Goal: Transaction & Acquisition: Complete application form

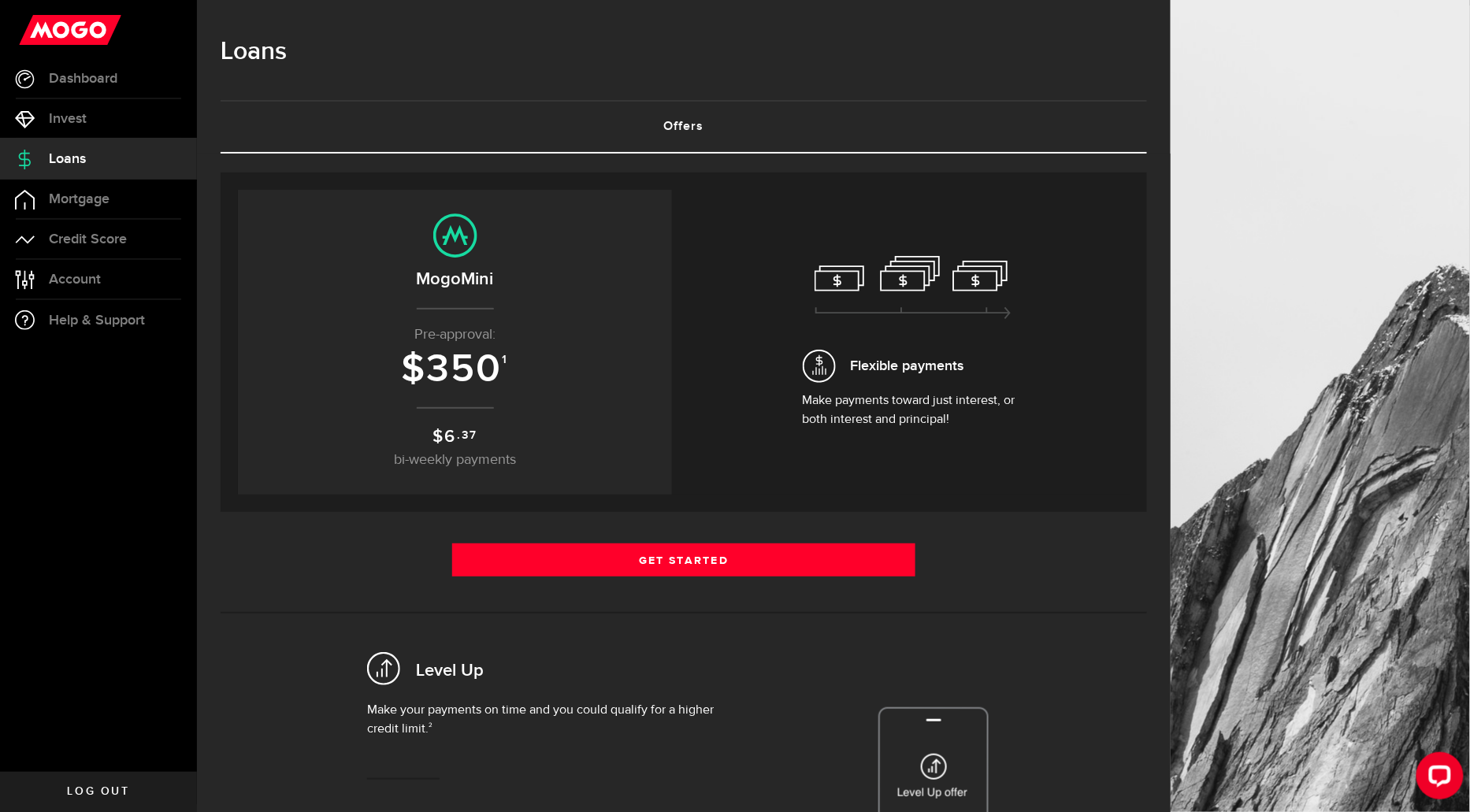
click at [506, 374] on h3 "$ 350 1" at bounding box center [454, 370] width 402 height 43
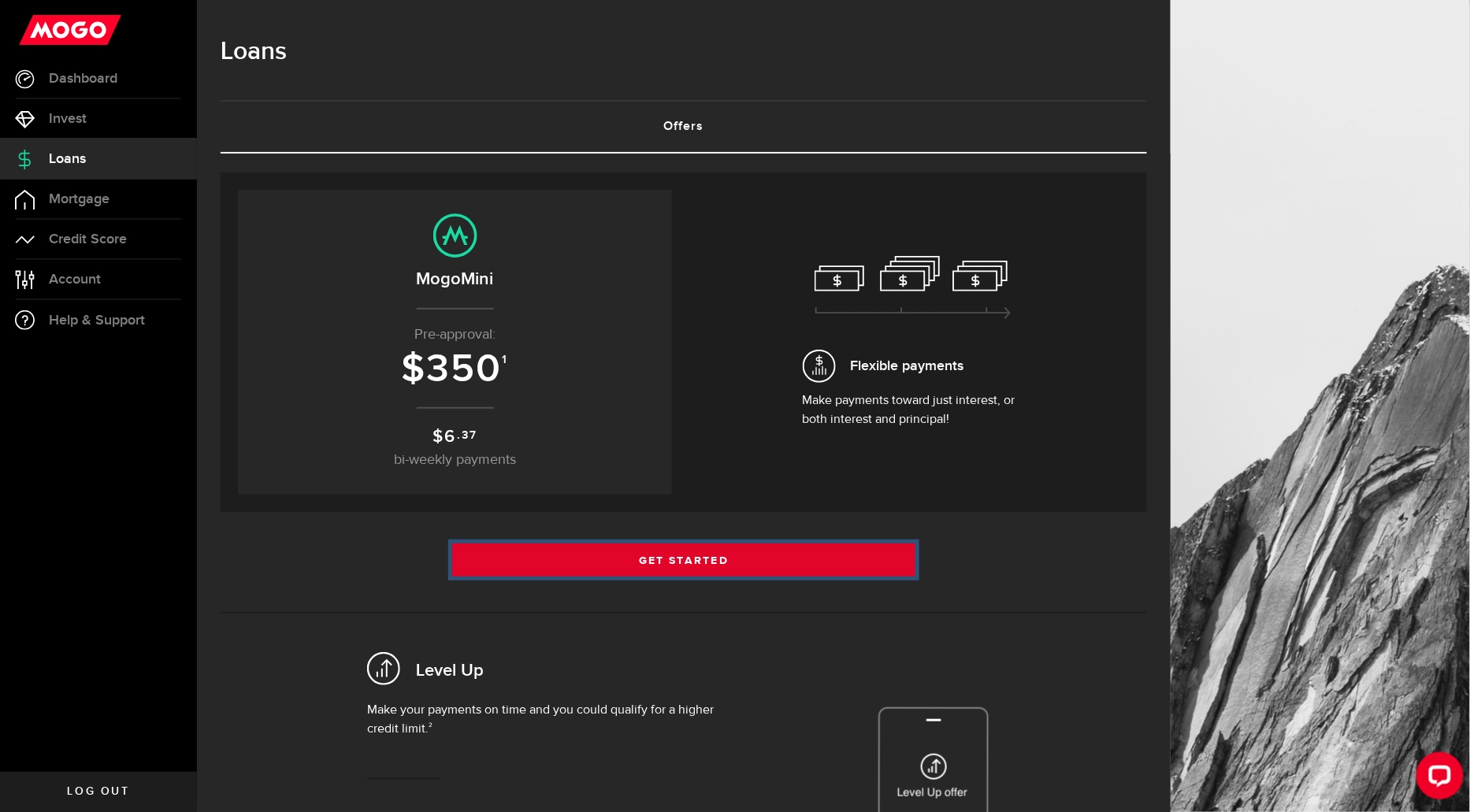
click at [630, 564] on link "Get Started" at bounding box center [684, 560] width 464 height 33
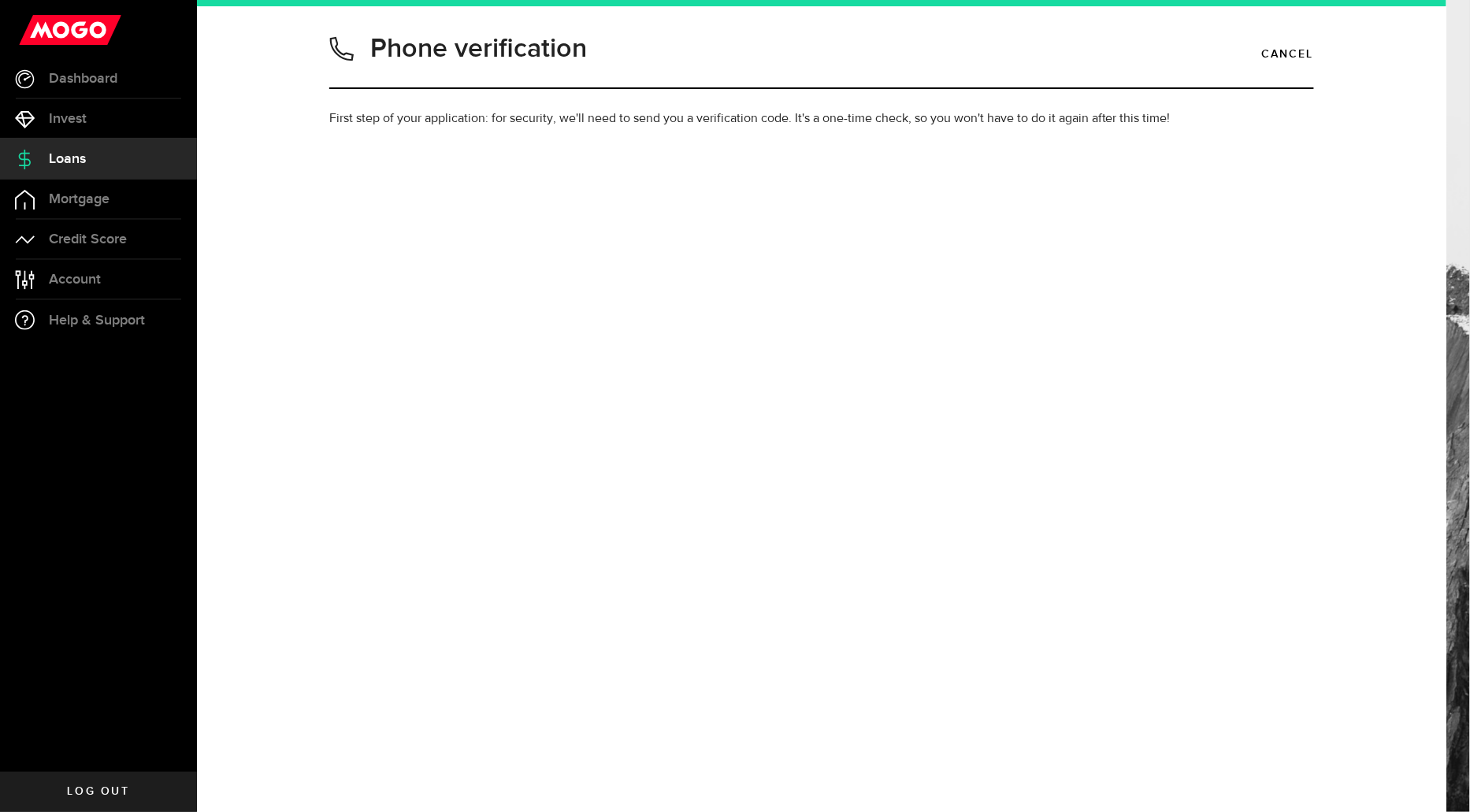
type input "9059244924"
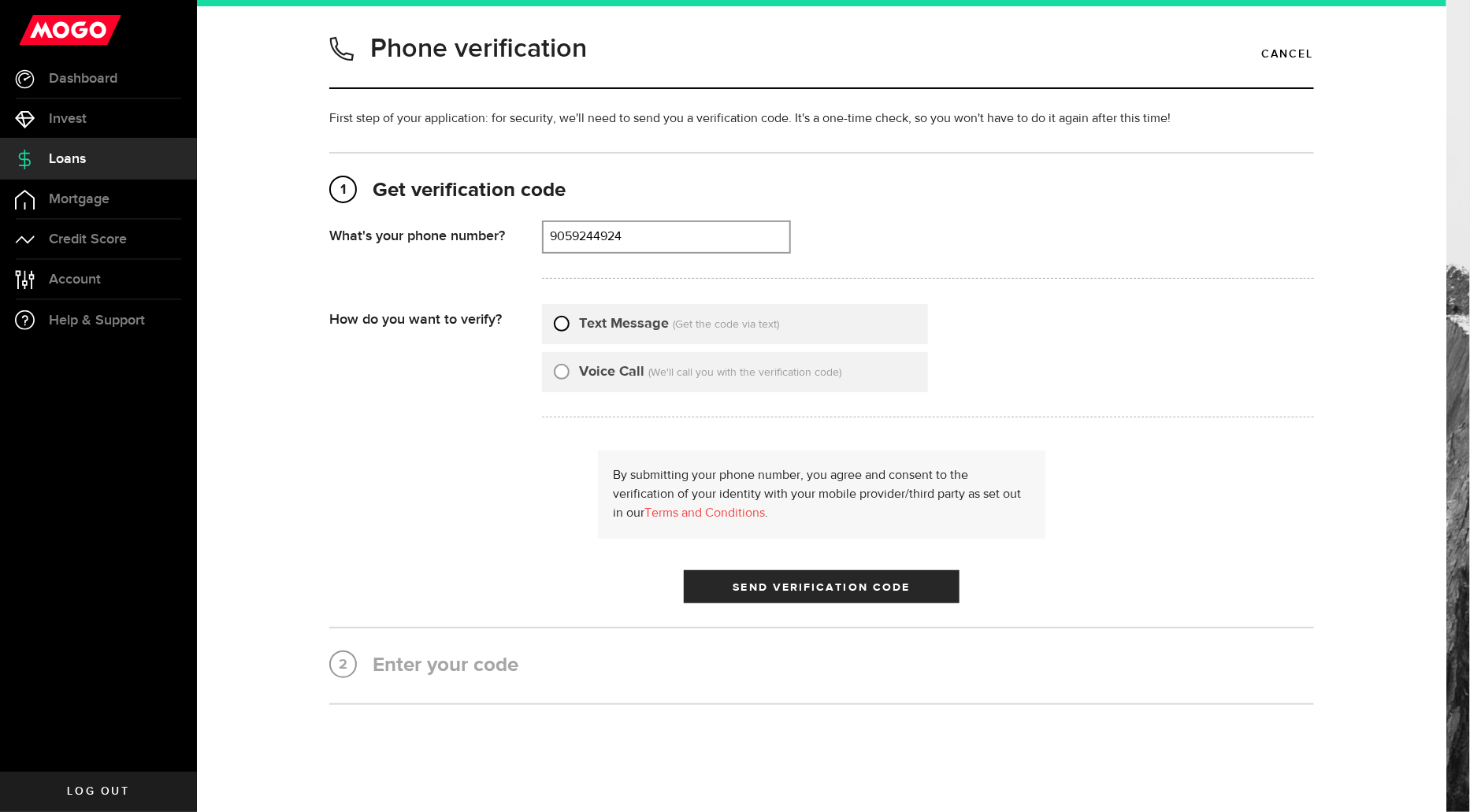
click at [562, 321] on input "Text Message" at bounding box center [561, 321] width 16 height 16
radio input "true"
click at [771, 585] on span "Send Verification Code" at bounding box center [822, 587] width 177 height 11
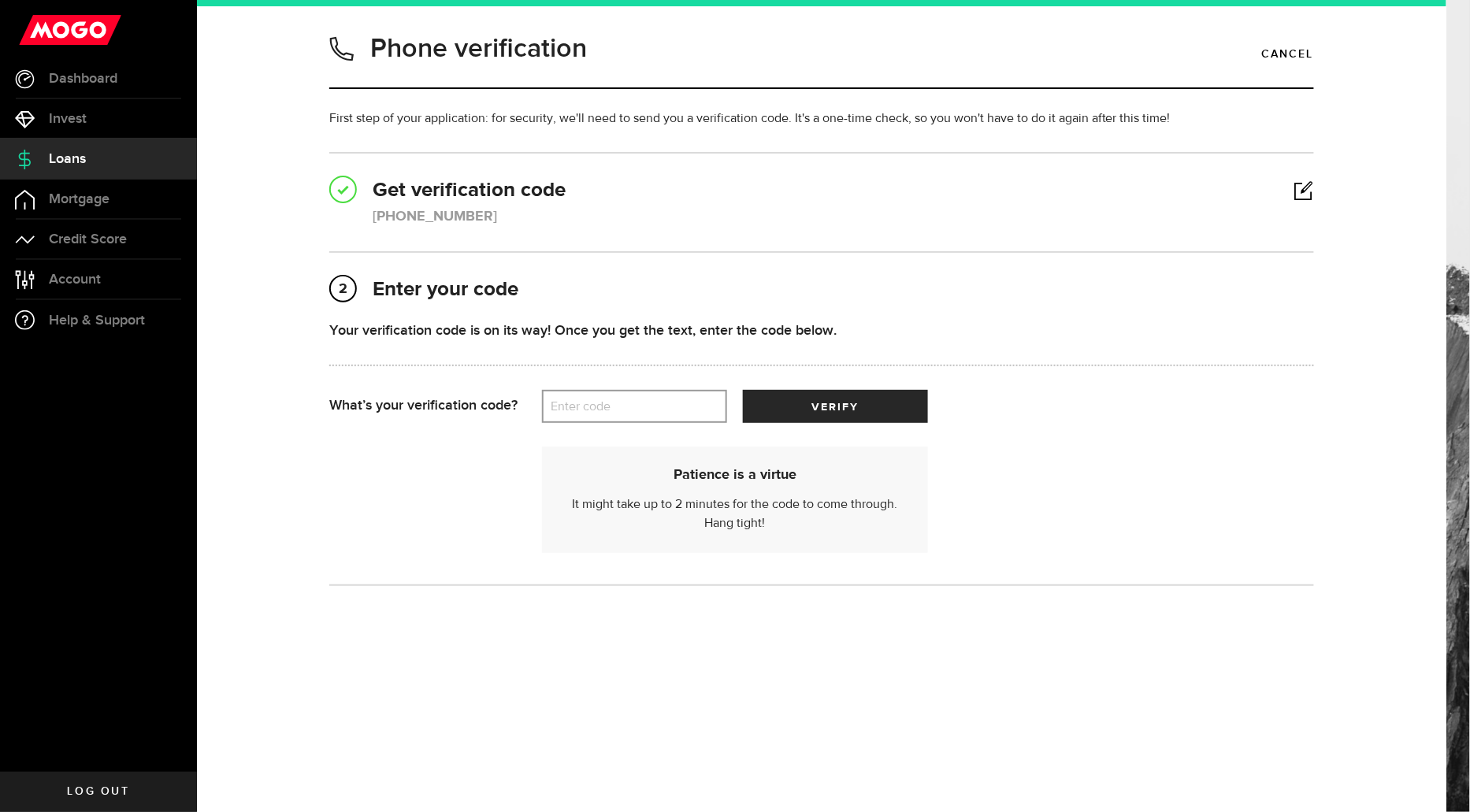
click at [673, 406] on label "Enter code" at bounding box center [634, 406] width 185 height 33
click at [673, 406] on input "Enter code" at bounding box center [634, 406] width 185 height 33
type input "94069"
click at [874, 399] on button "verify" at bounding box center [835, 406] width 185 height 33
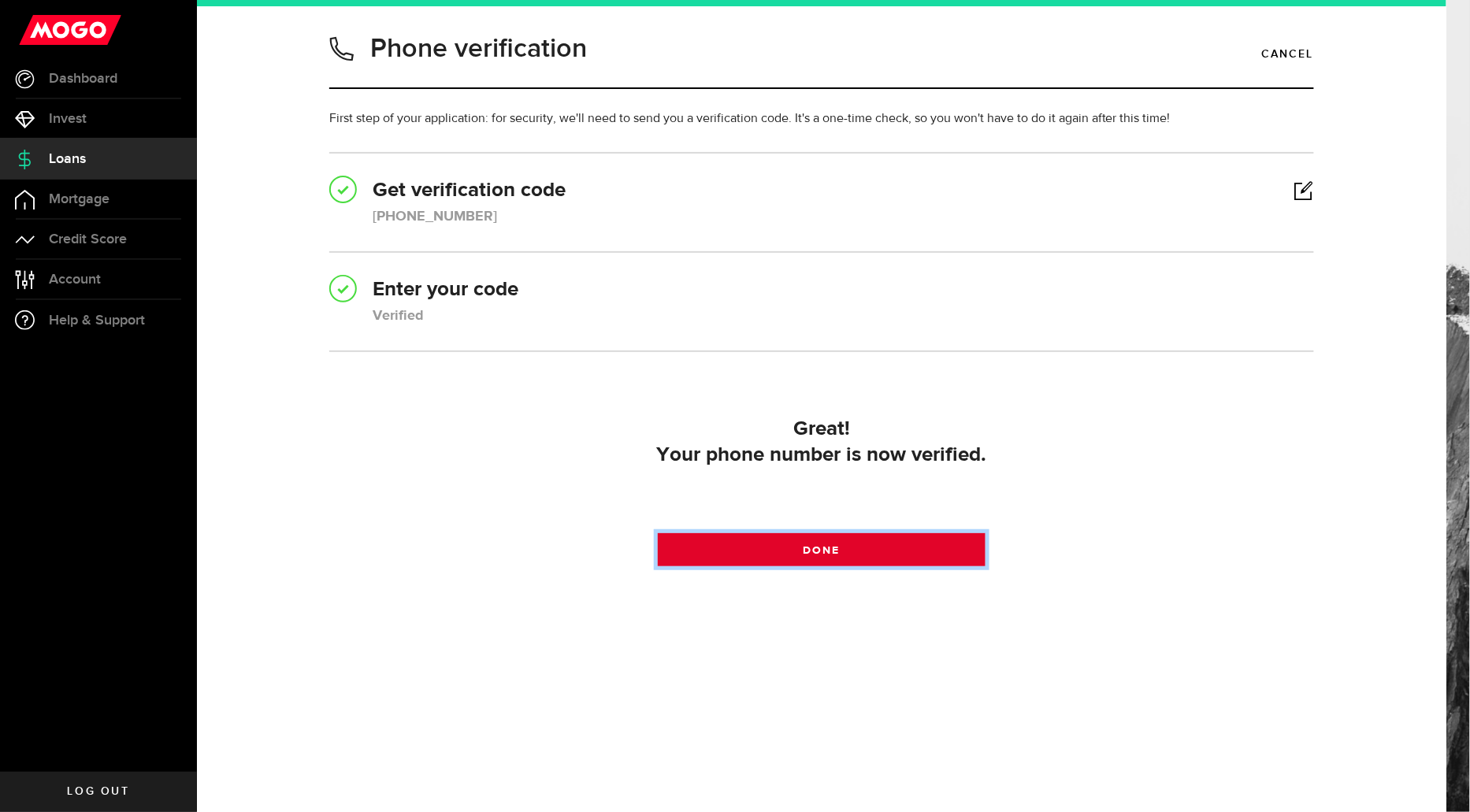
click at [869, 549] on link "Done" at bounding box center [822, 550] width 329 height 33
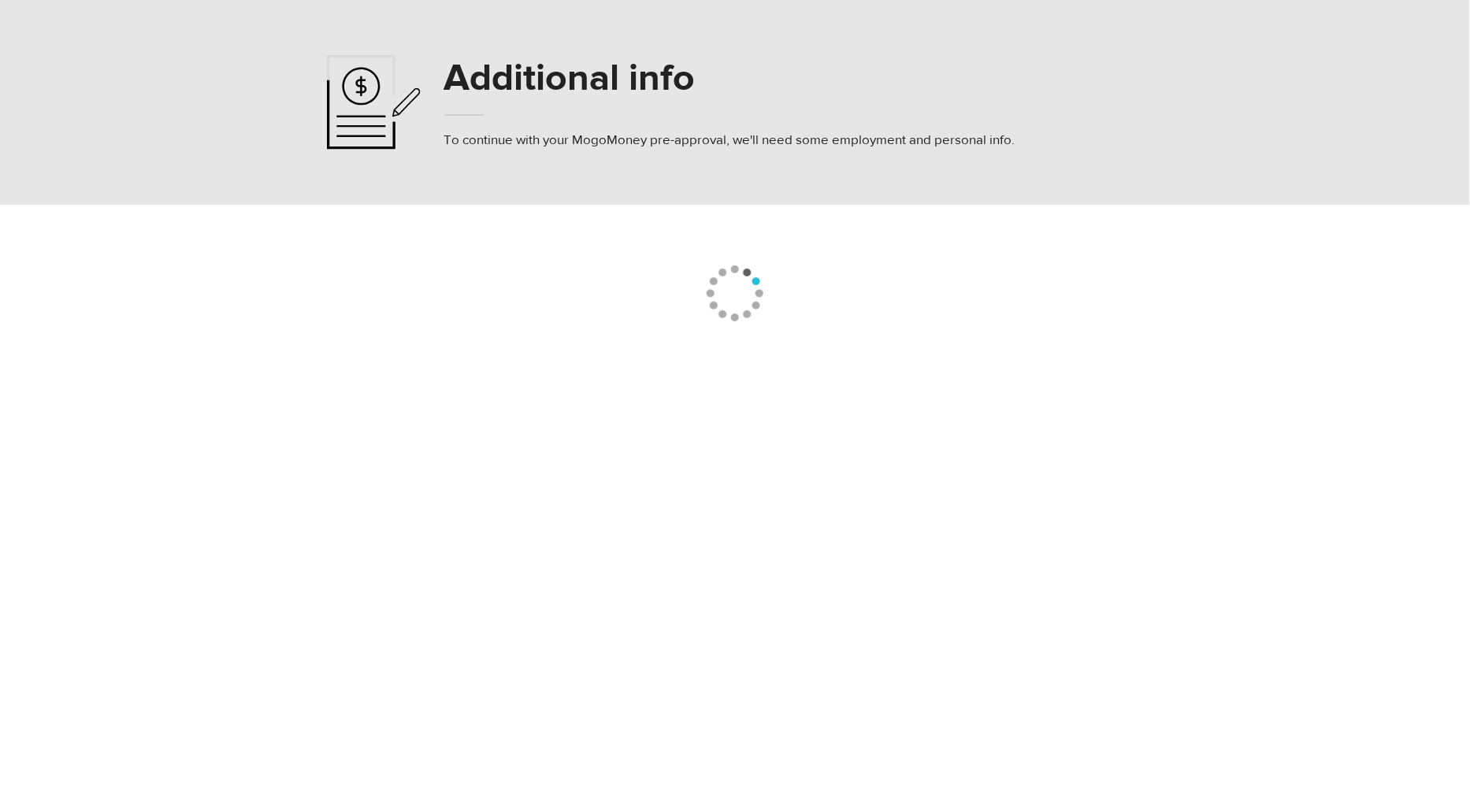
select select
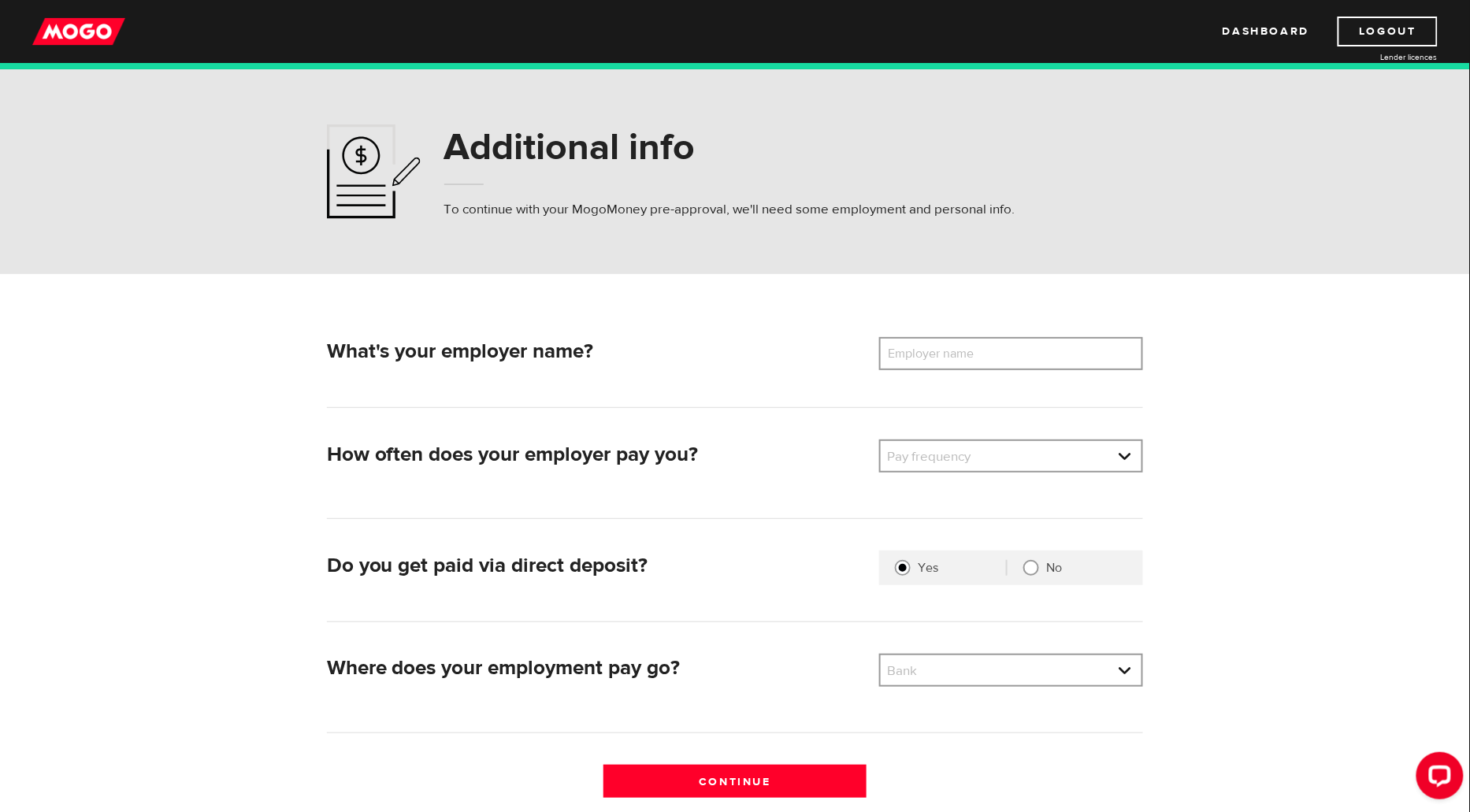
click at [940, 354] on label "Employer name" at bounding box center [943, 354] width 127 height 33
click at [940, 354] on input "Employer name" at bounding box center [1011, 354] width 264 height 33
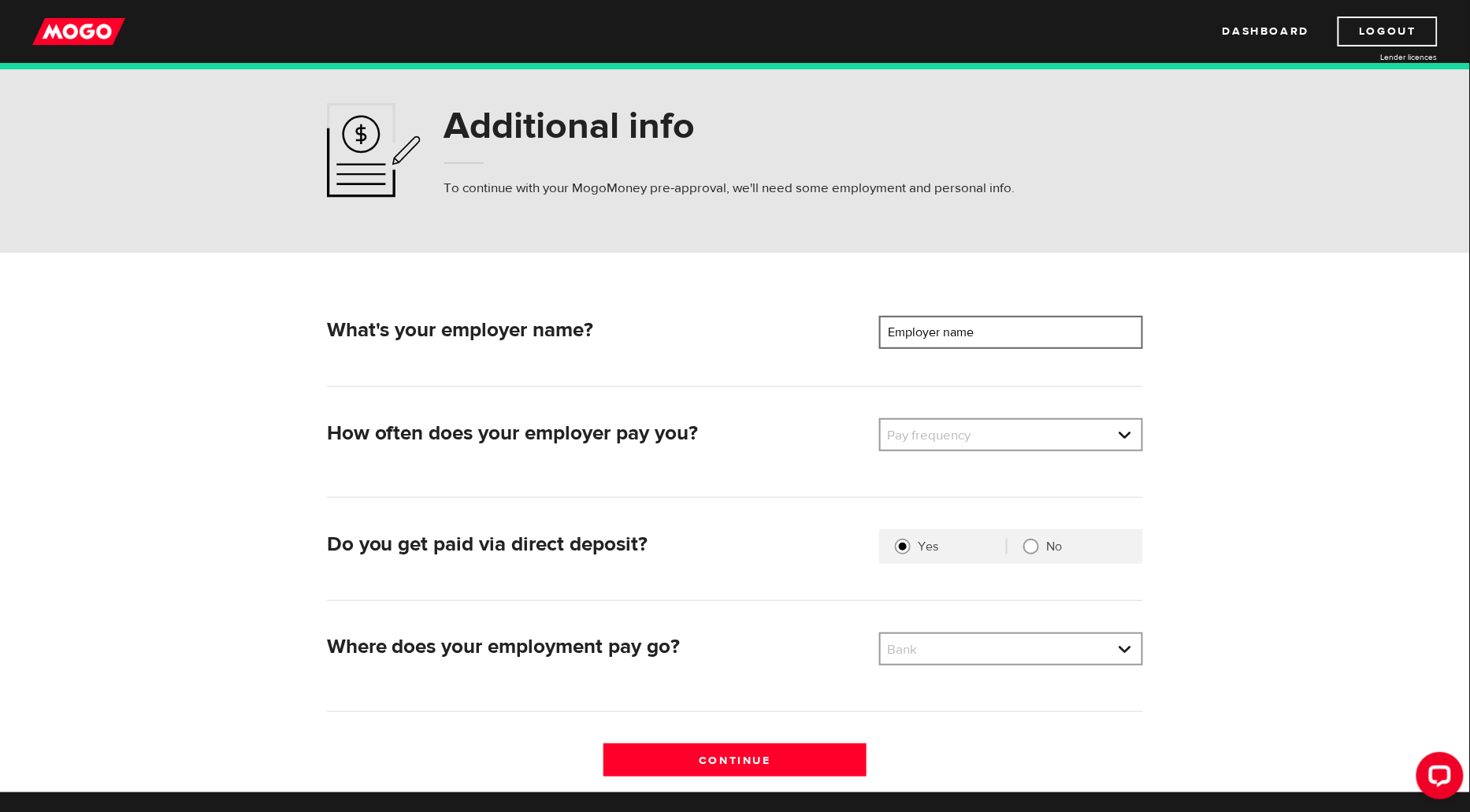
scroll to position [25, 0]
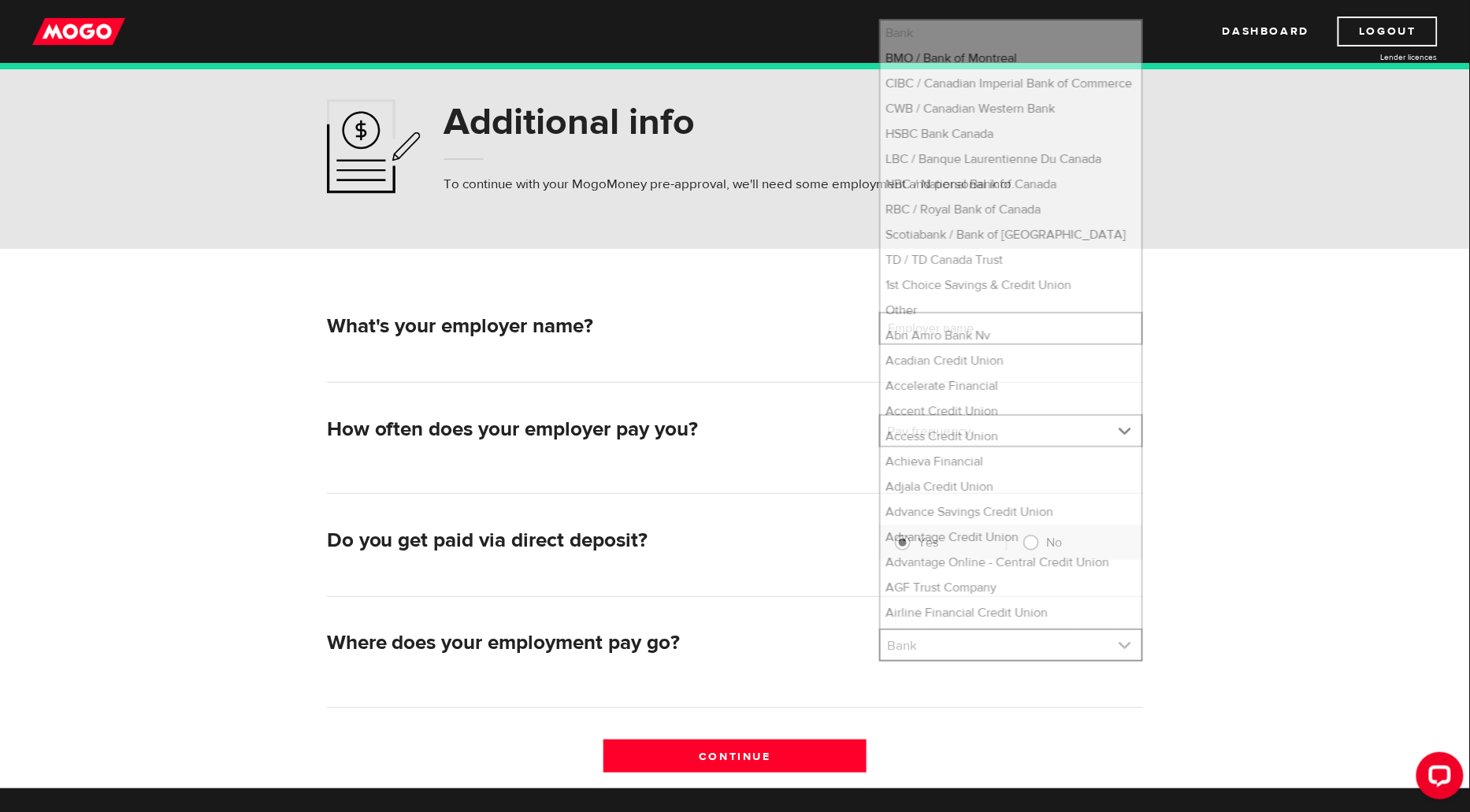
click at [1090, 642] on link at bounding box center [1012, 645] width 261 height 30
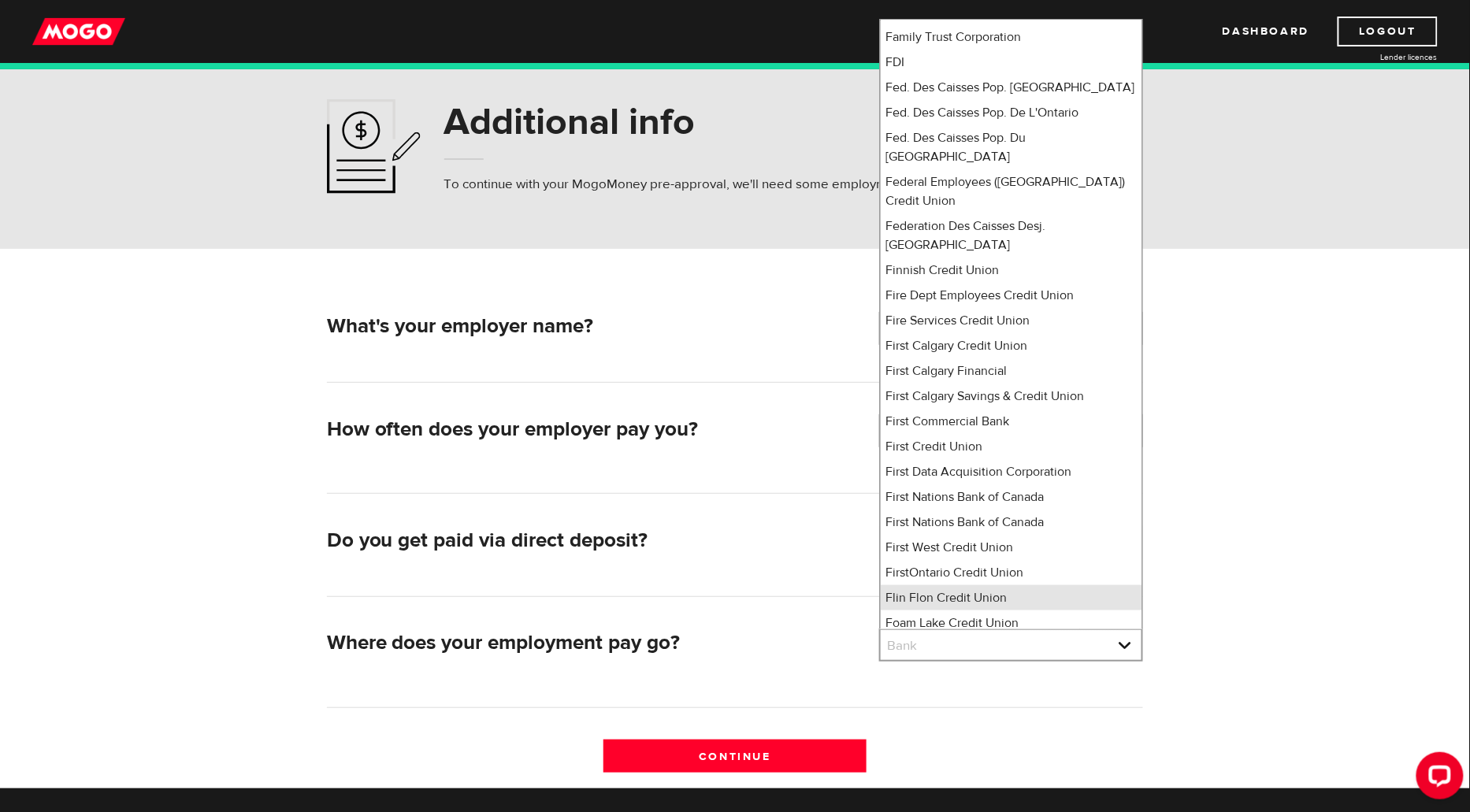
scroll to position [4768, 0]
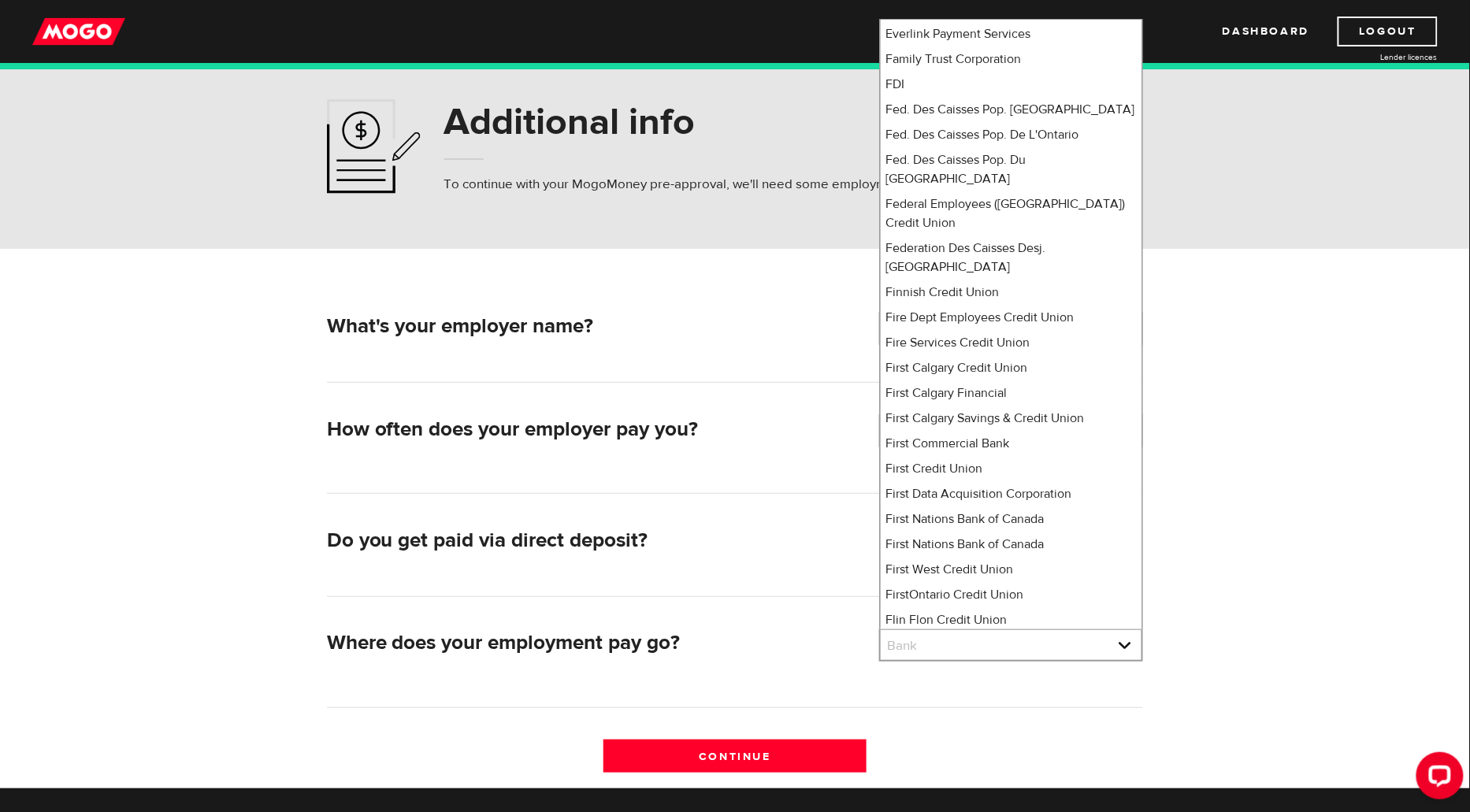
click at [1283, 463] on form "What's your employer name? Employer name Please enter your employer's name How …" at bounding box center [735, 518] width 1470 height 539
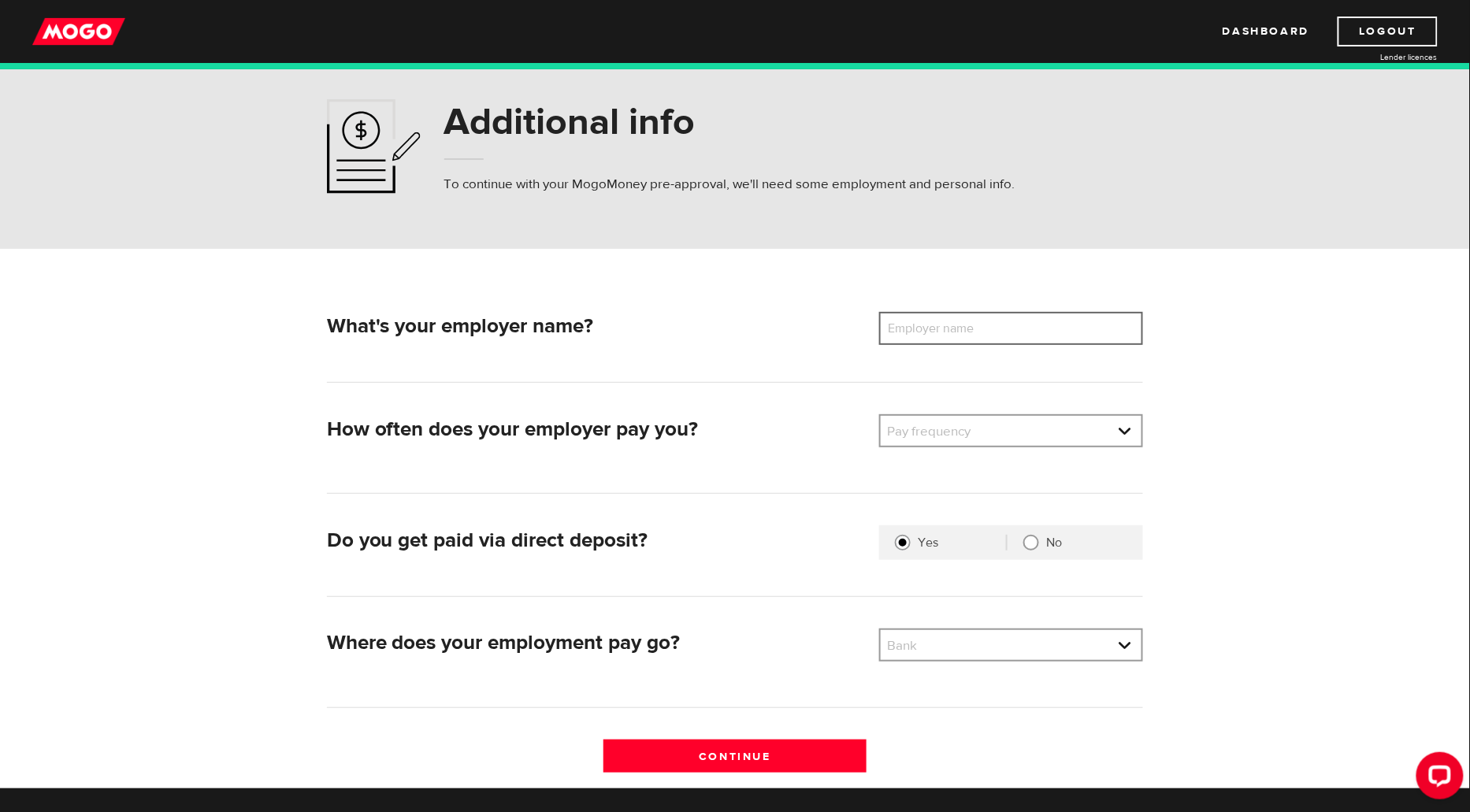
click at [1015, 337] on input "Employer name" at bounding box center [1011, 329] width 264 height 33
type input "Two Sides of a Dime Inc"
click at [1115, 432] on link at bounding box center [1012, 431] width 261 height 30
click at [1090, 559] on li "Monthly" at bounding box center [1012, 559] width 261 height 25
select select "4"
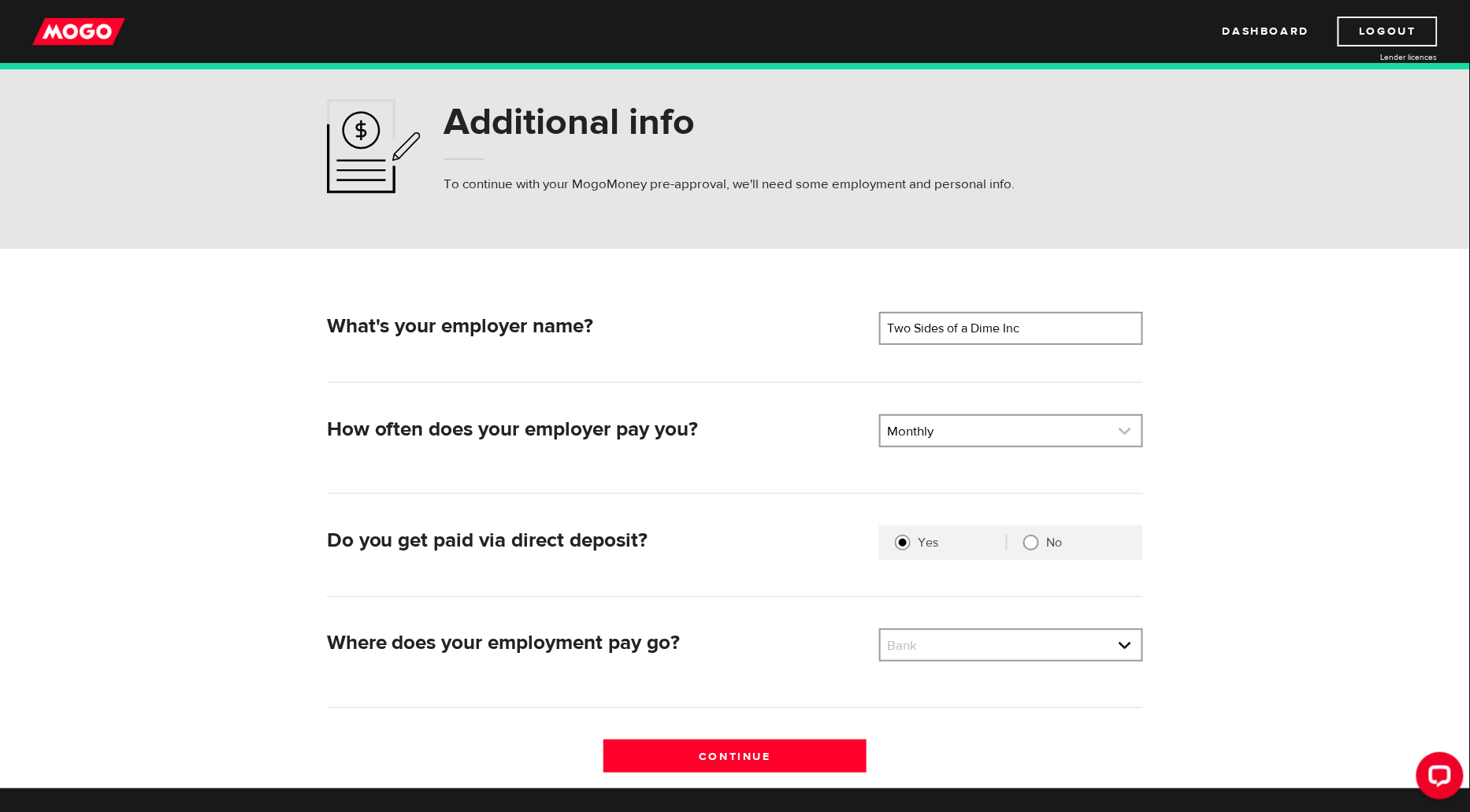
click at [1078, 433] on link at bounding box center [1012, 431] width 261 height 30
click at [1188, 520] on div "What's your employer name? Employer name Please enter your employer's name Two …" at bounding box center [735, 518] width 1008 height 539
click at [1087, 647] on link at bounding box center [1012, 645] width 261 height 30
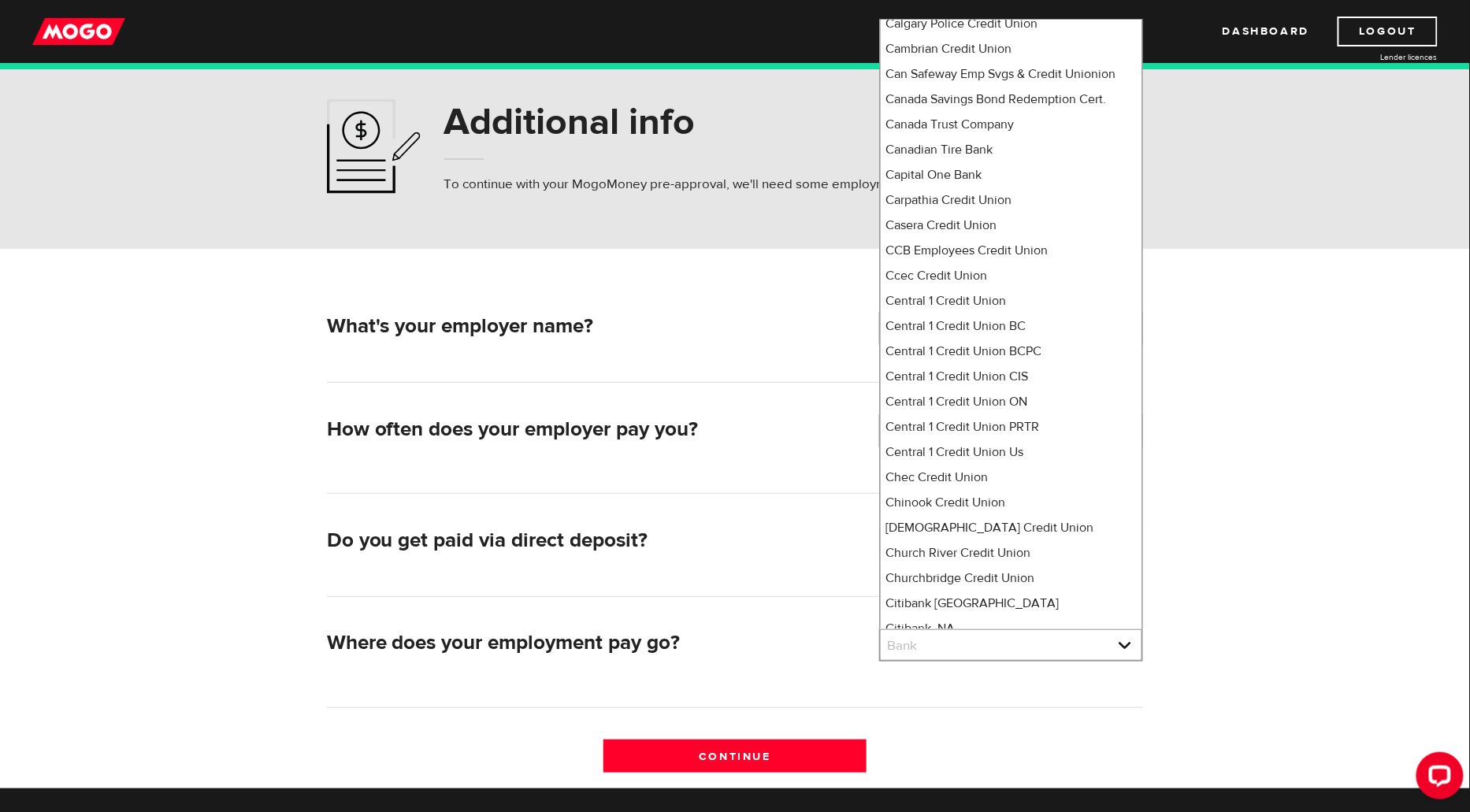
scroll to position [8625, 0]
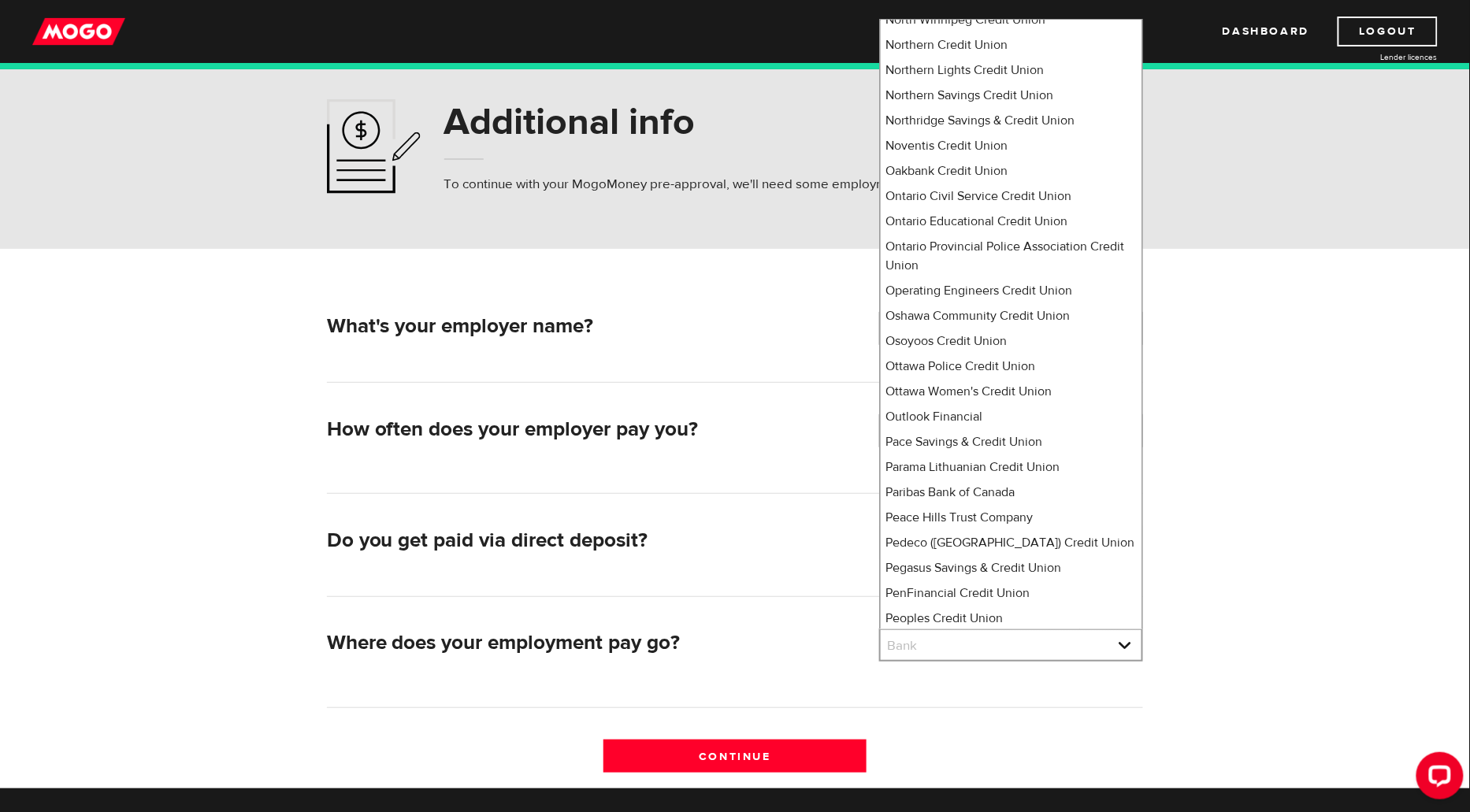
click at [988, 631] on li "Peoples Trust Company" at bounding box center [1012, 643] width 261 height 25
select select "350"
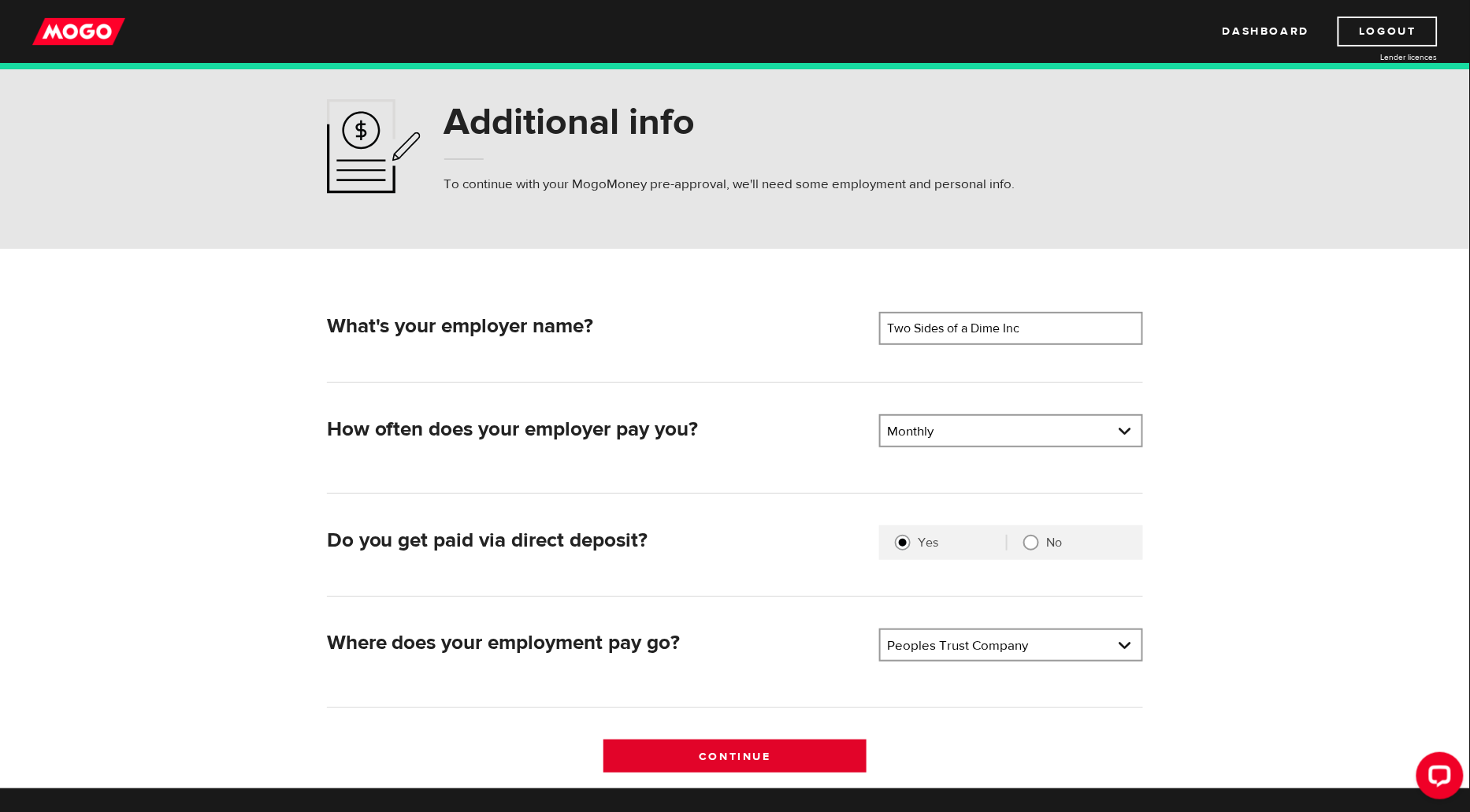
click at [772, 758] on input "Continue" at bounding box center [735, 756] width 264 height 33
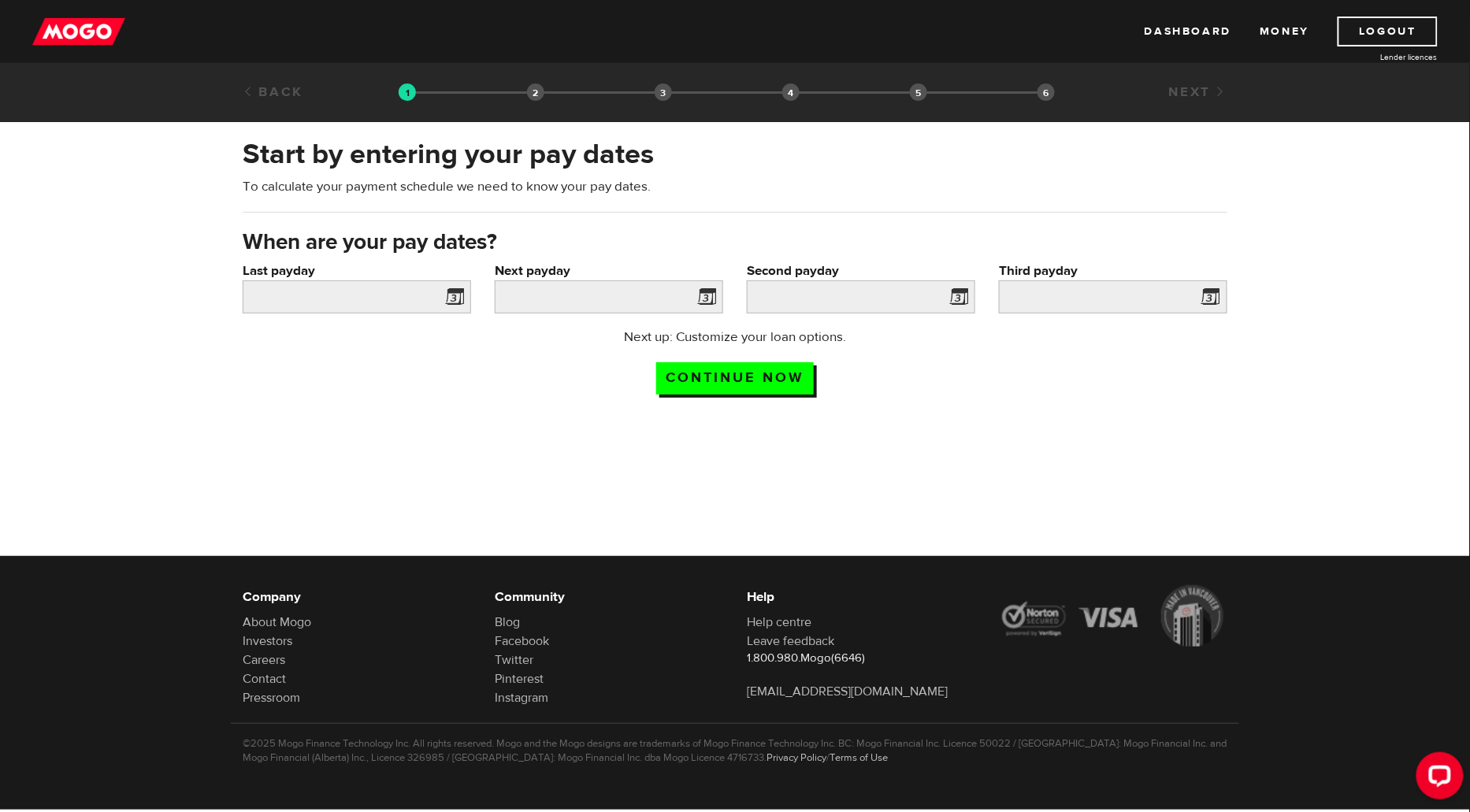
click at [462, 297] on span at bounding box center [451, 299] width 23 height 25
click at [452, 296] on span at bounding box center [451, 299] width 23 height 25
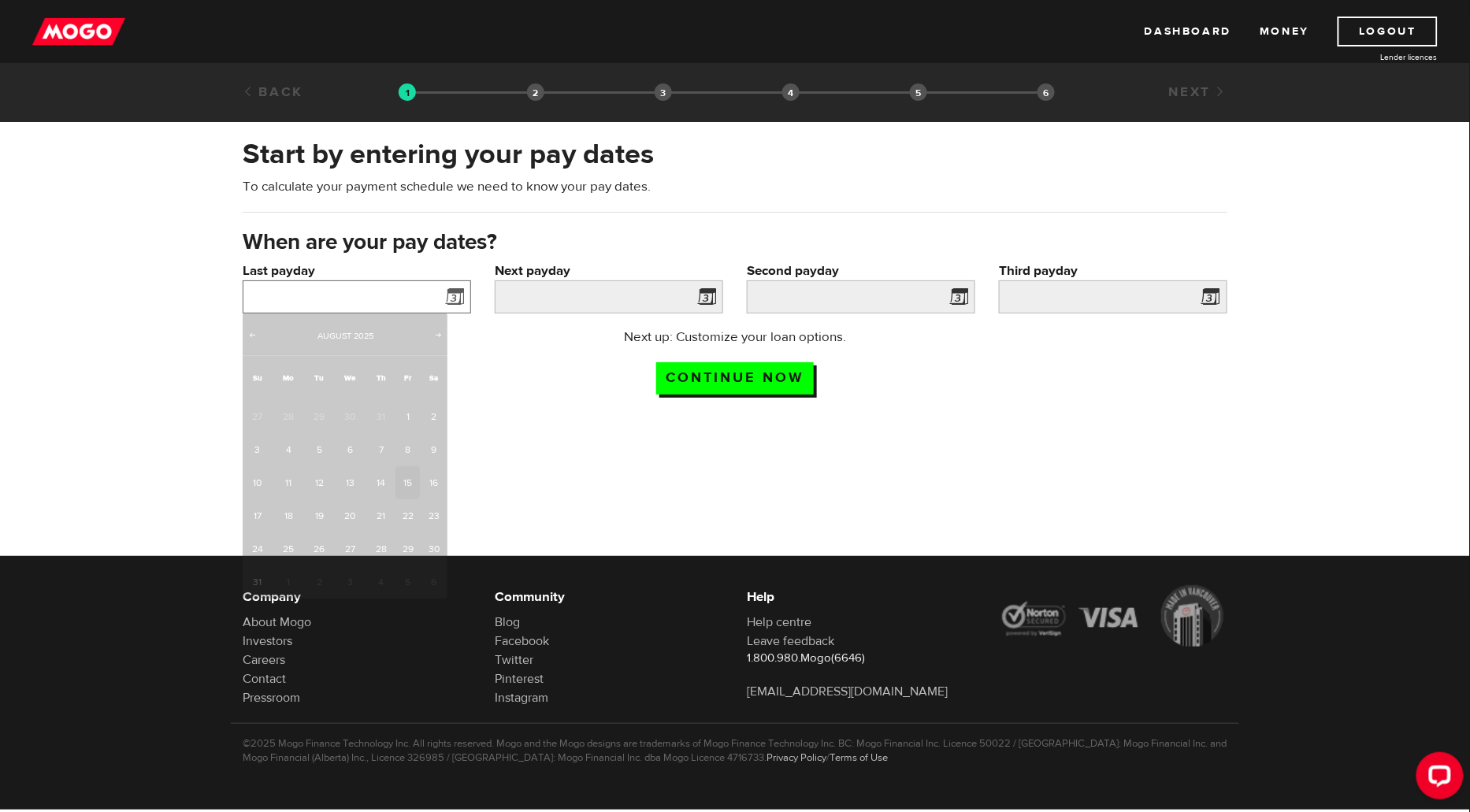
click at [399, 293] on input "Last payday" at bounding box center [356, 297] width 228 height 33
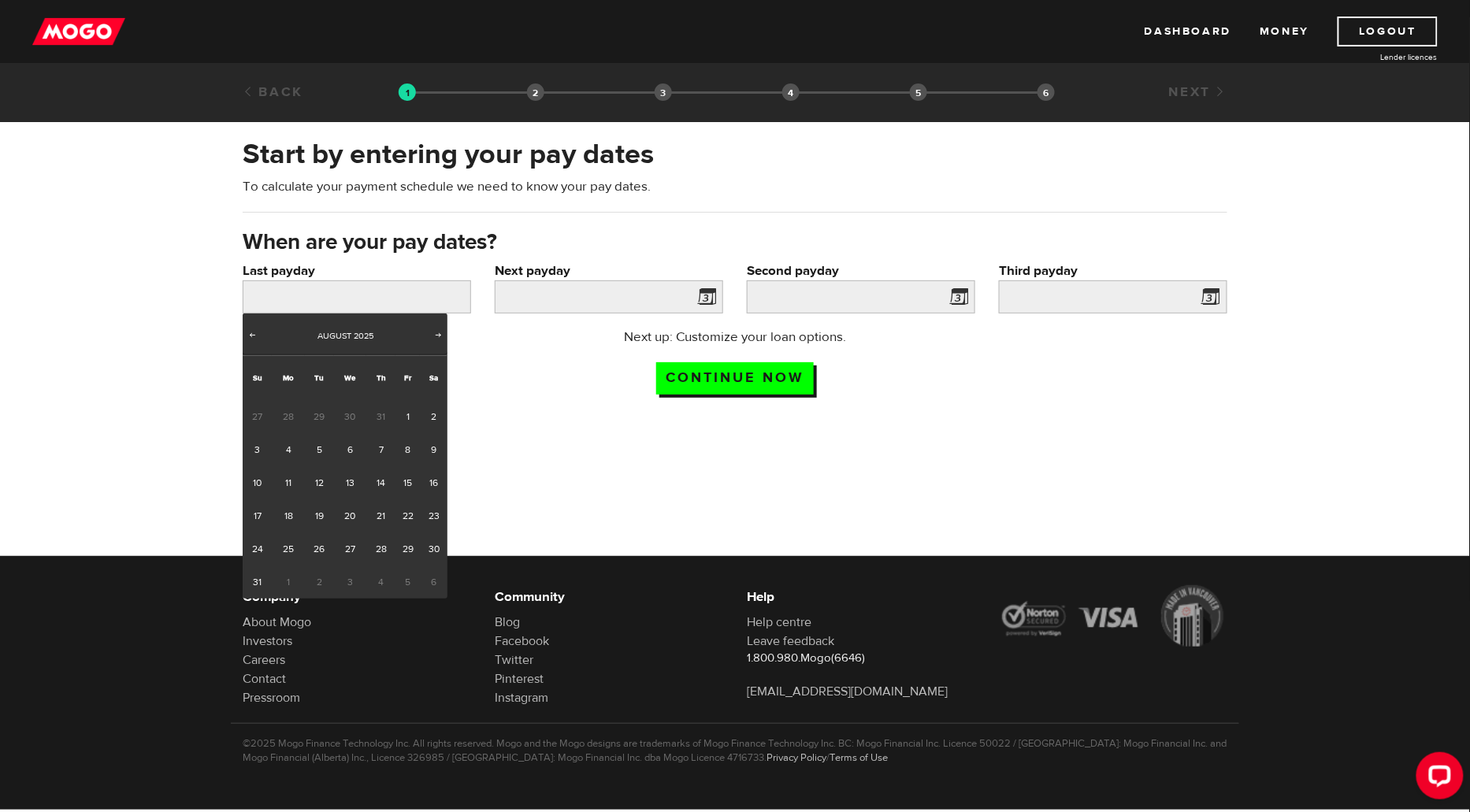
click at [381, 416] on span "31" at bounding box center [381, 416] width 29 height 33
click at [252, 333] on span "Prev" at bounding box center [252, 335] width 13 height 13
click at [376, 546] on link "31" at bounding box center [381, 549] width 29 height 33
type input "[DATE]"
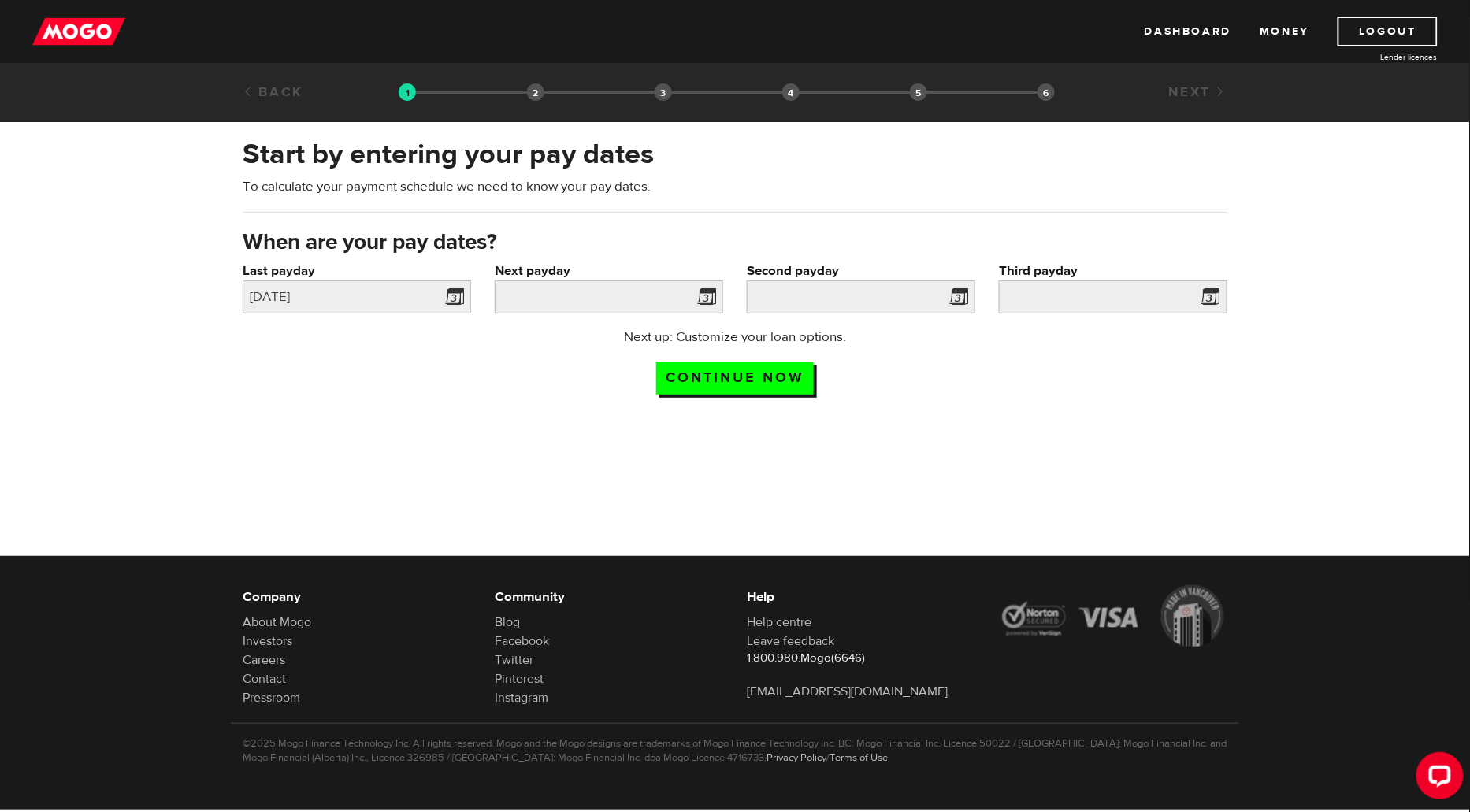
click at [709, 302] on span at bounding box center [704, 299] width 23 height 25
click at [708, 291] on span at bounding box center [704, 299] width 23 height 25
click at [655, 301] on input "Next payday" at bounding box center [608, 297] width 228 height 33
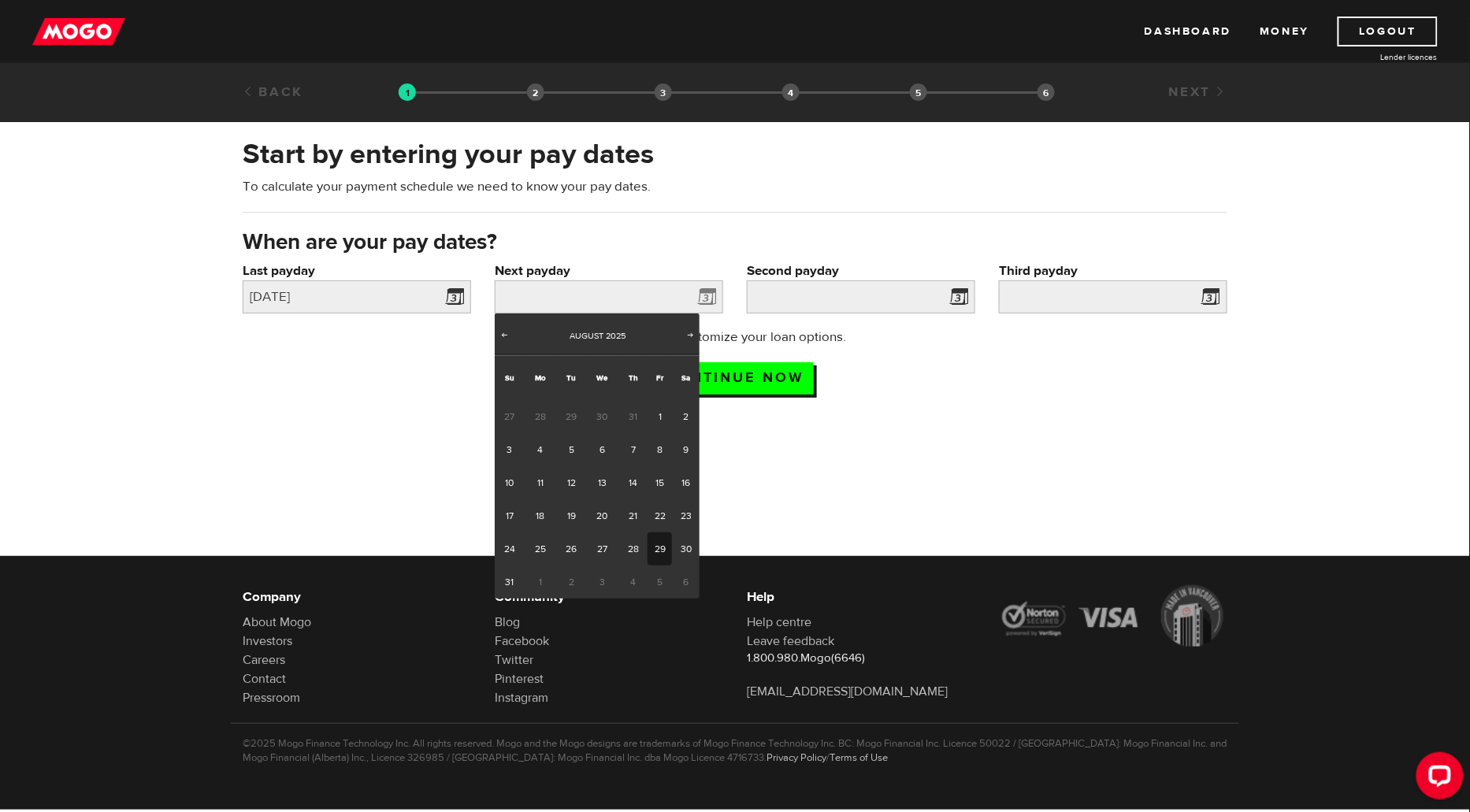
click at [655, 549] on link "29" at bounding box center [659, 549] width 24 height 33
type input "[DATE]"
type input "2025/9/28"
type input "[DATE]"
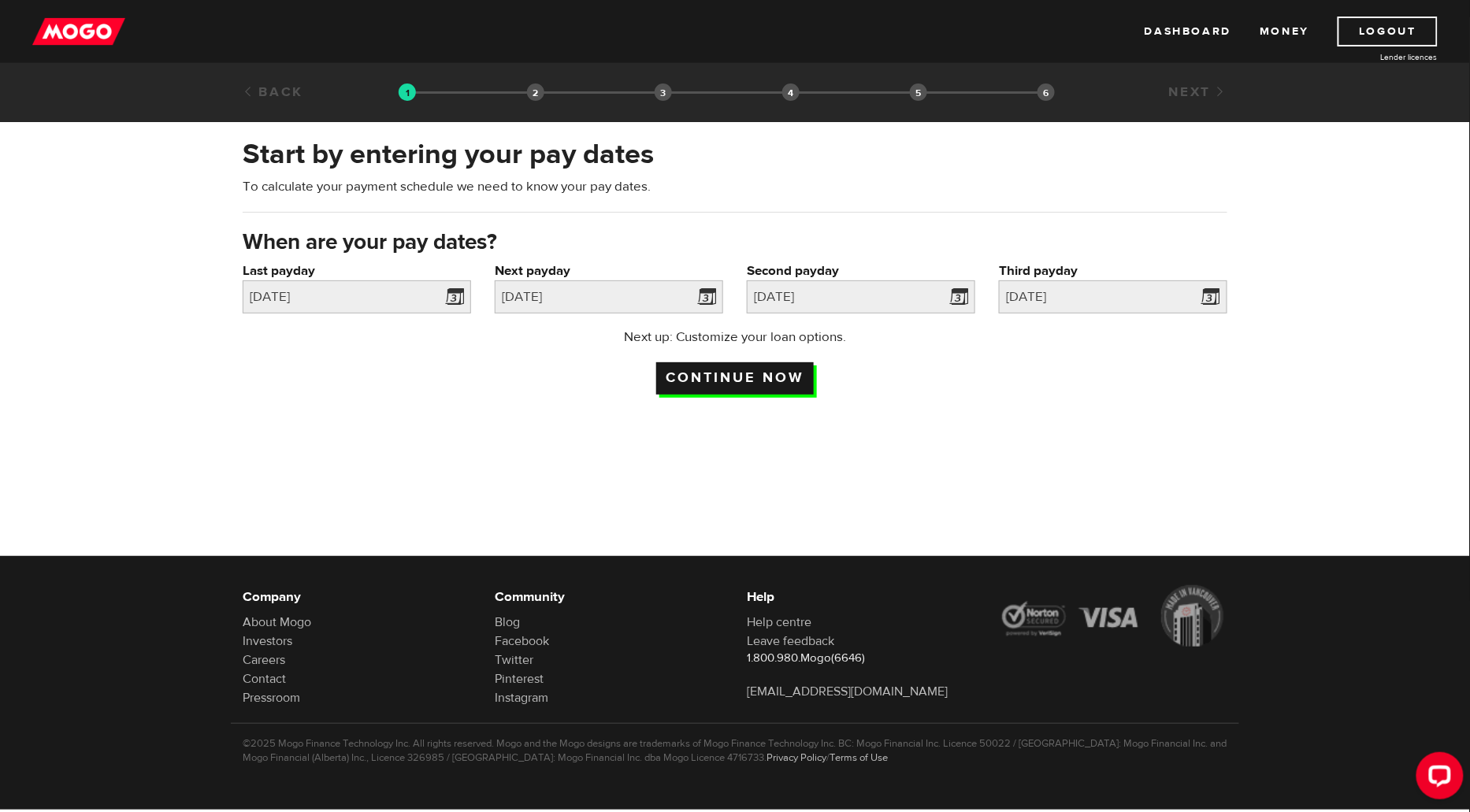
click at [765, 370] on input "Continue now" at bounding box center [735, 378] width 157 height 33
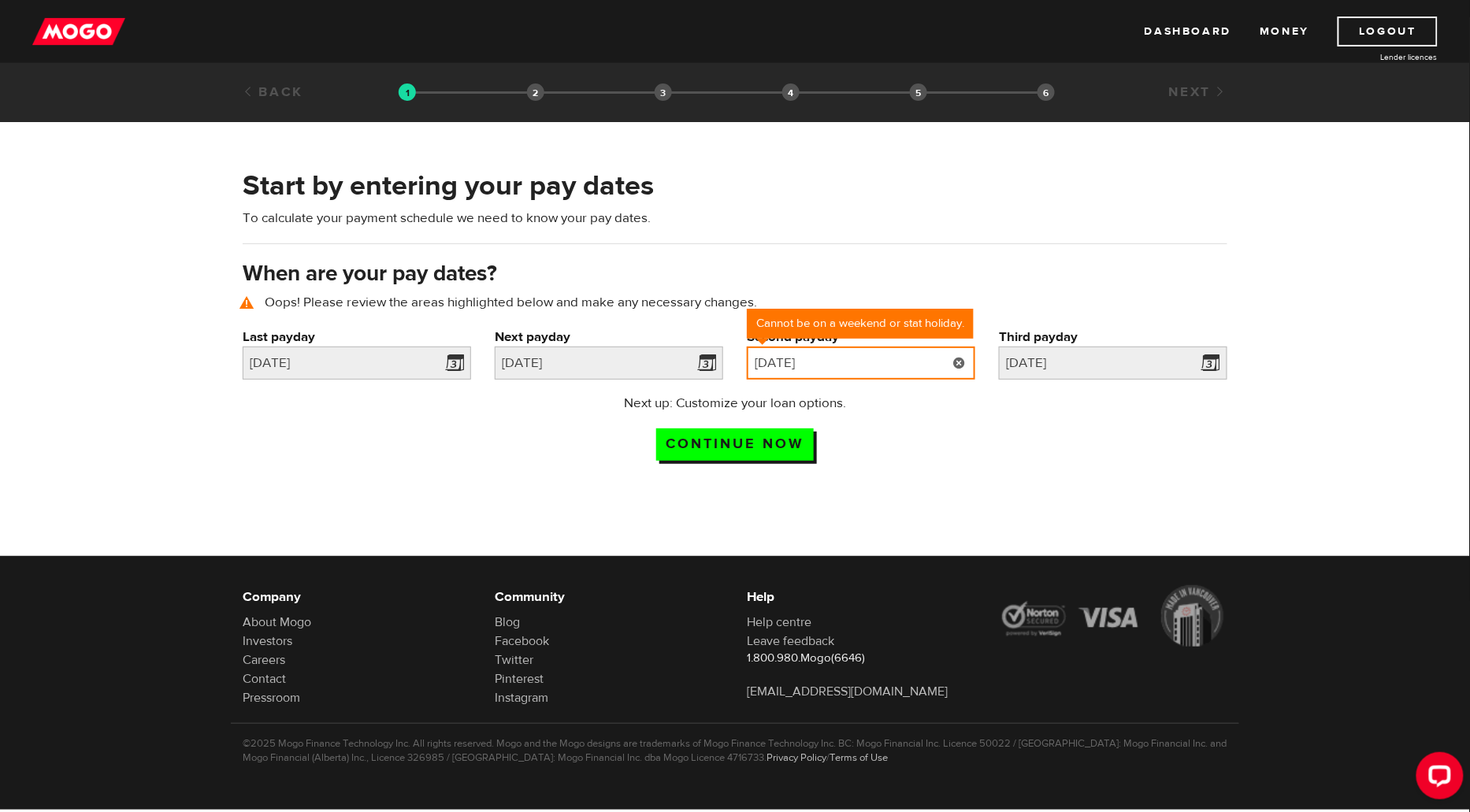
click at [868, 358] on input "[DATE]" at bounding box center [861, 363] width 228 height 33
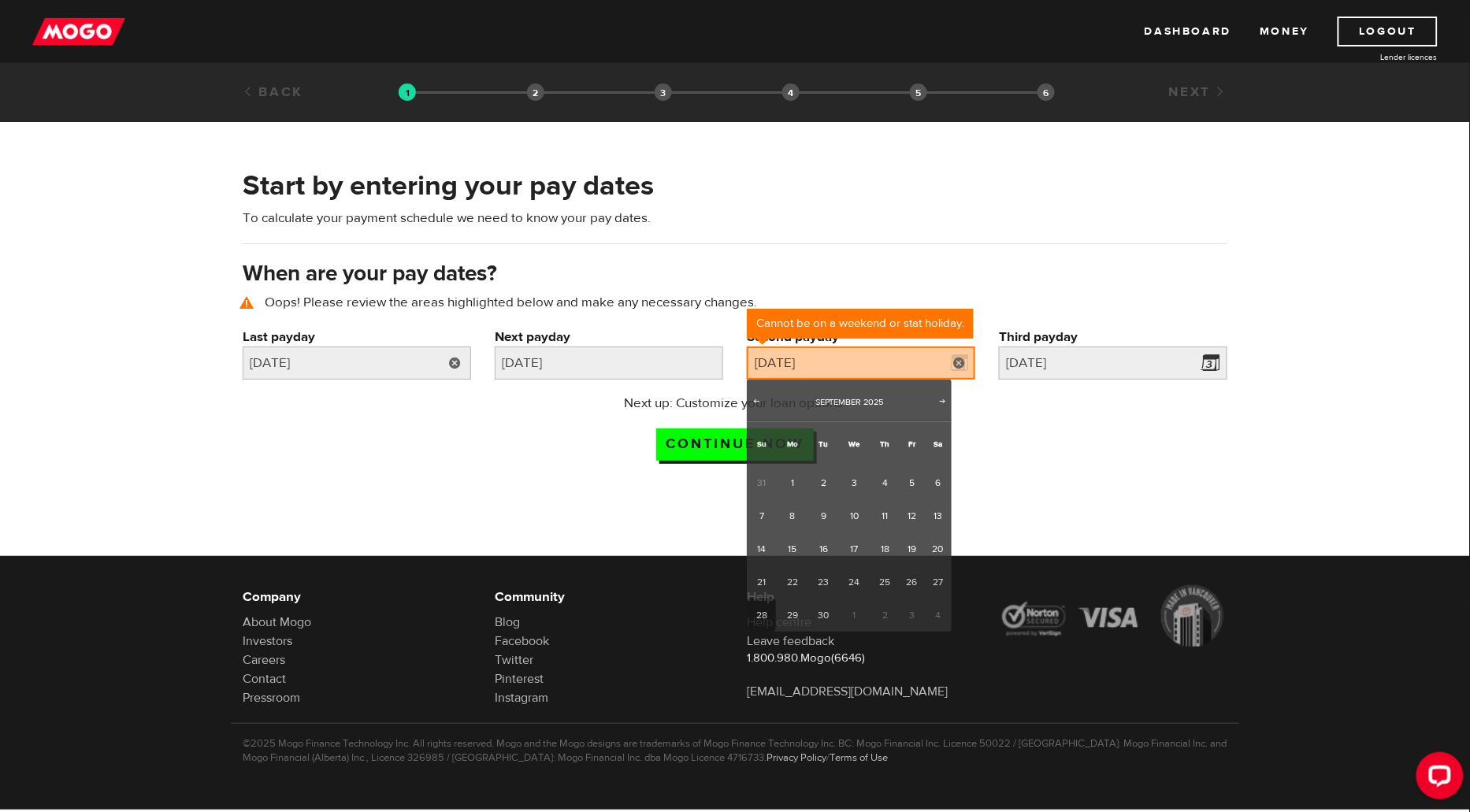
click at [449, 362] on link at bounding box center [455, 363] width 33 height 33
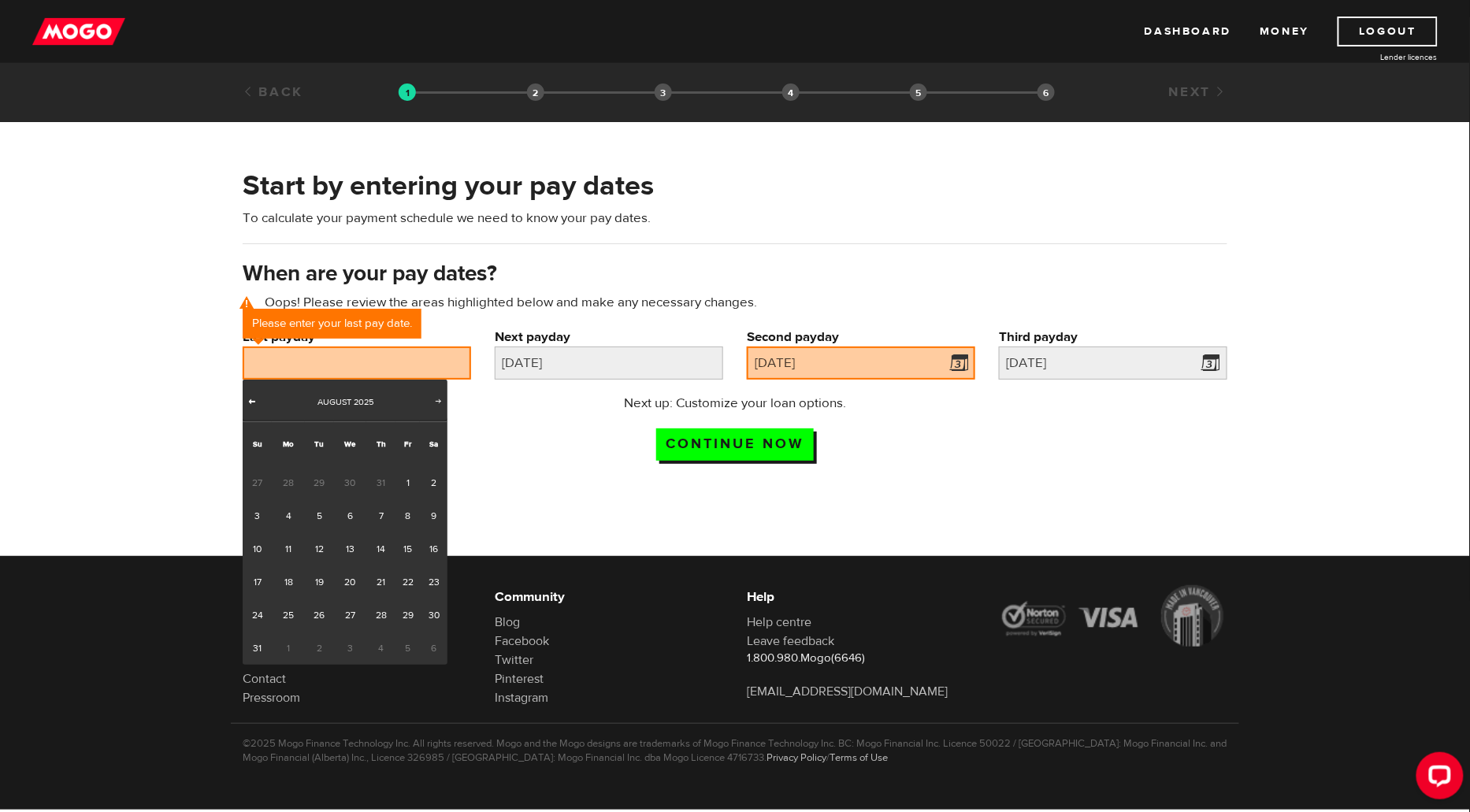
click at [256, 401] on span "Prev" at bounding box center [252, 401] width 13 height 13
click at [384, 611] on link "31" at bounding box center [381, 615] width 29 height 33
type input "2025/07/31"
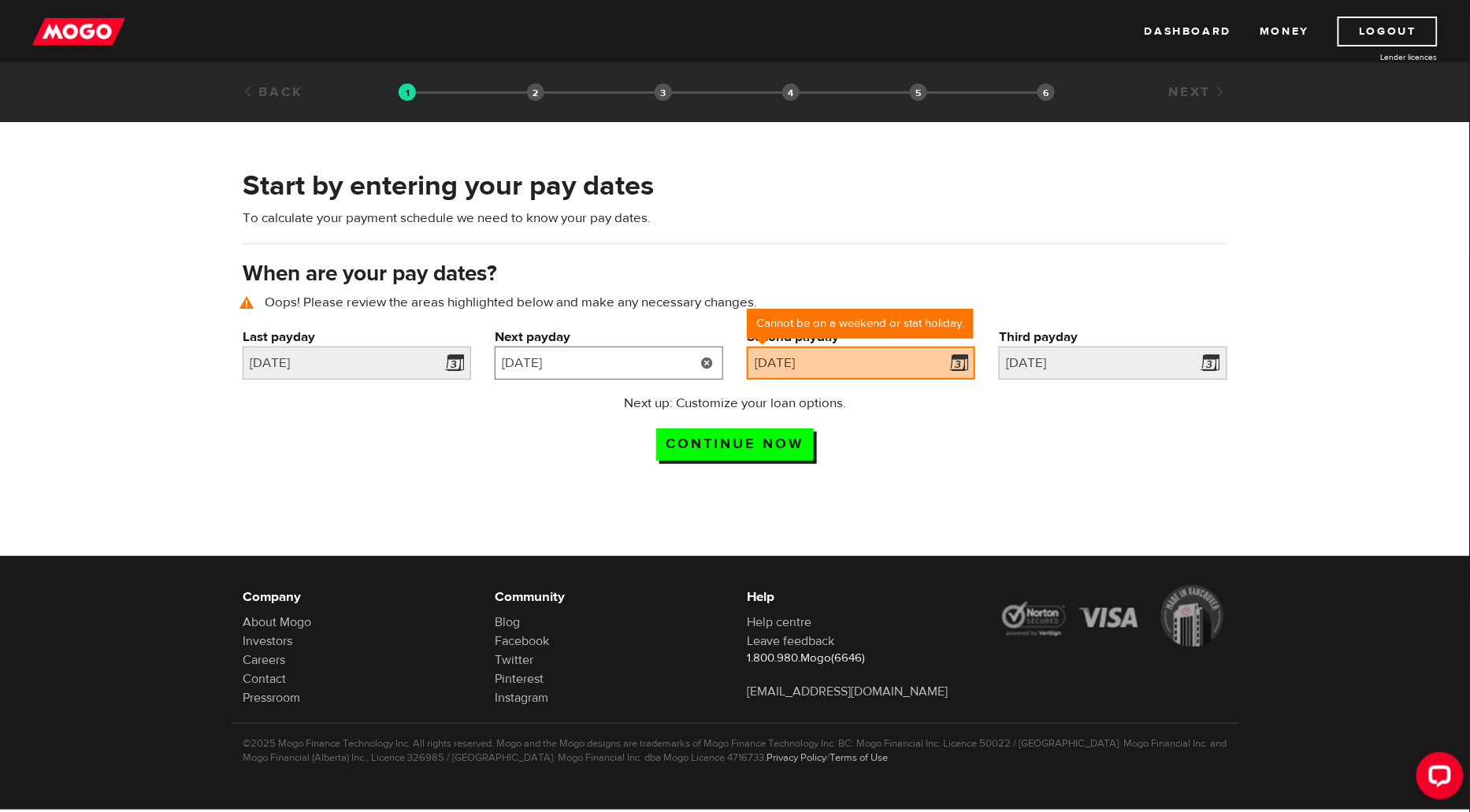
click at [607, 359] on input "2025/08/29" at bounding box center [608, 363] width 228 height 33
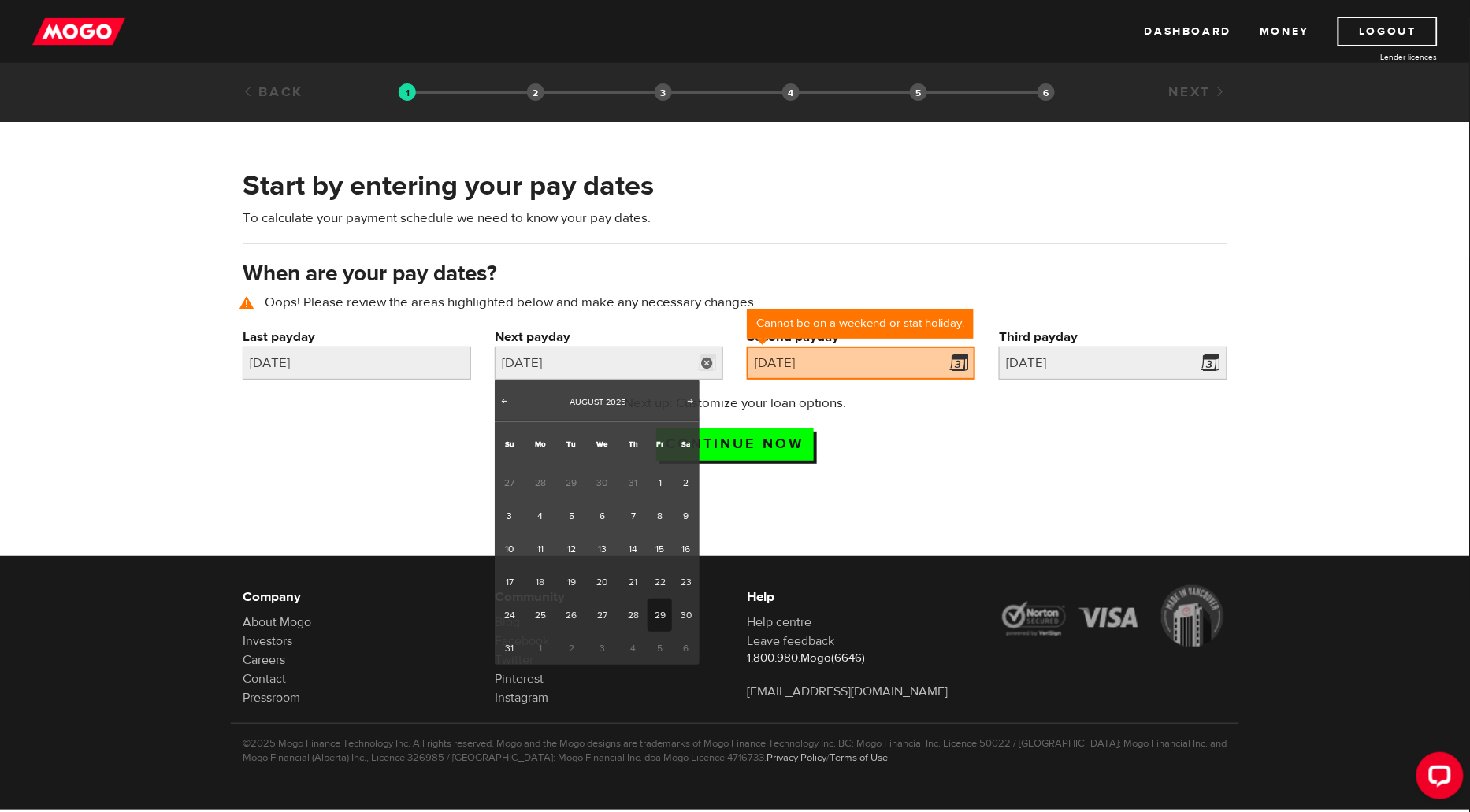
click at [767, 531] on div at bounding box center [735, 616] width 1470 height 256
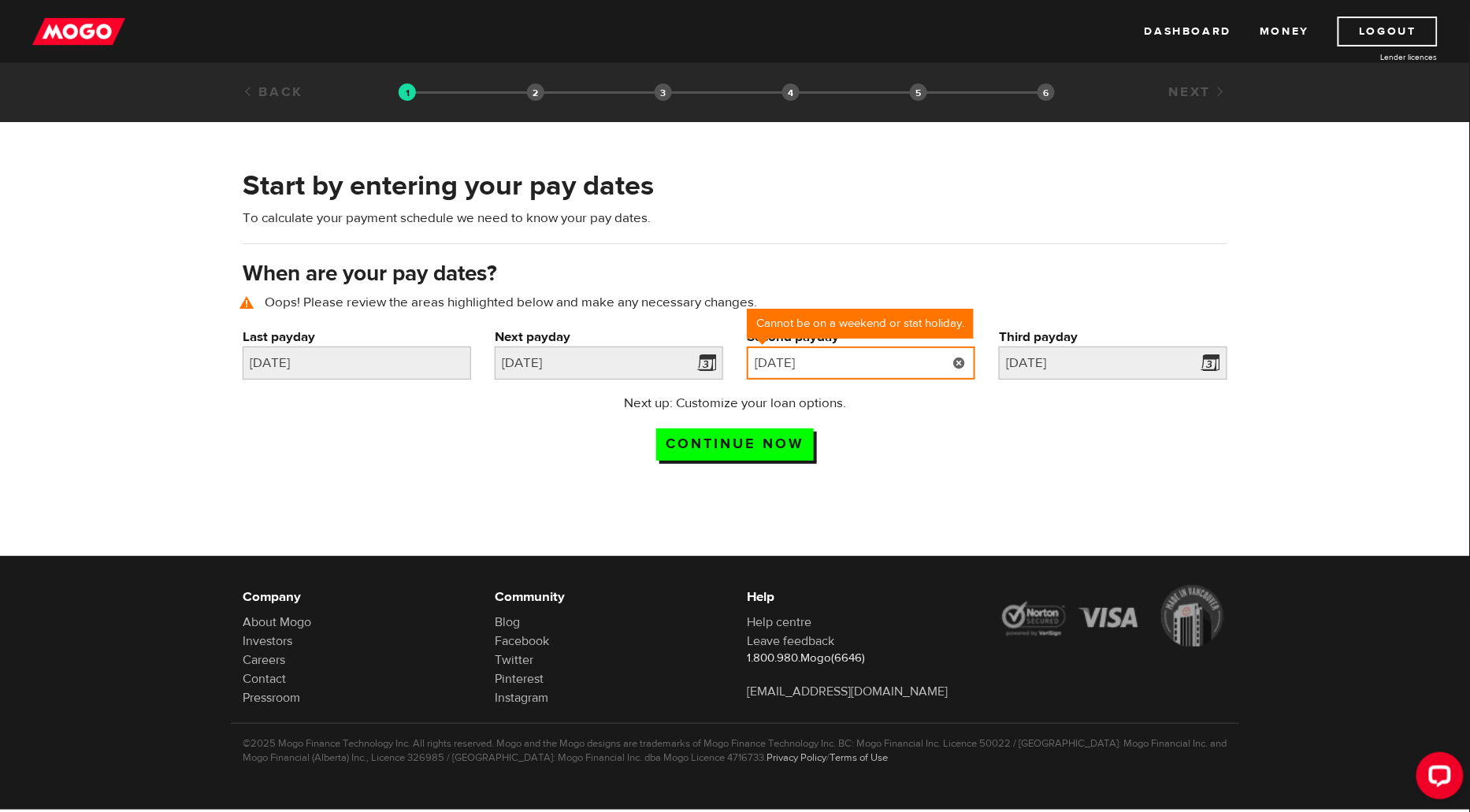
click at [868, 362] on input "2025/09/28" at bounding box center [861, 363] width 228 height 33
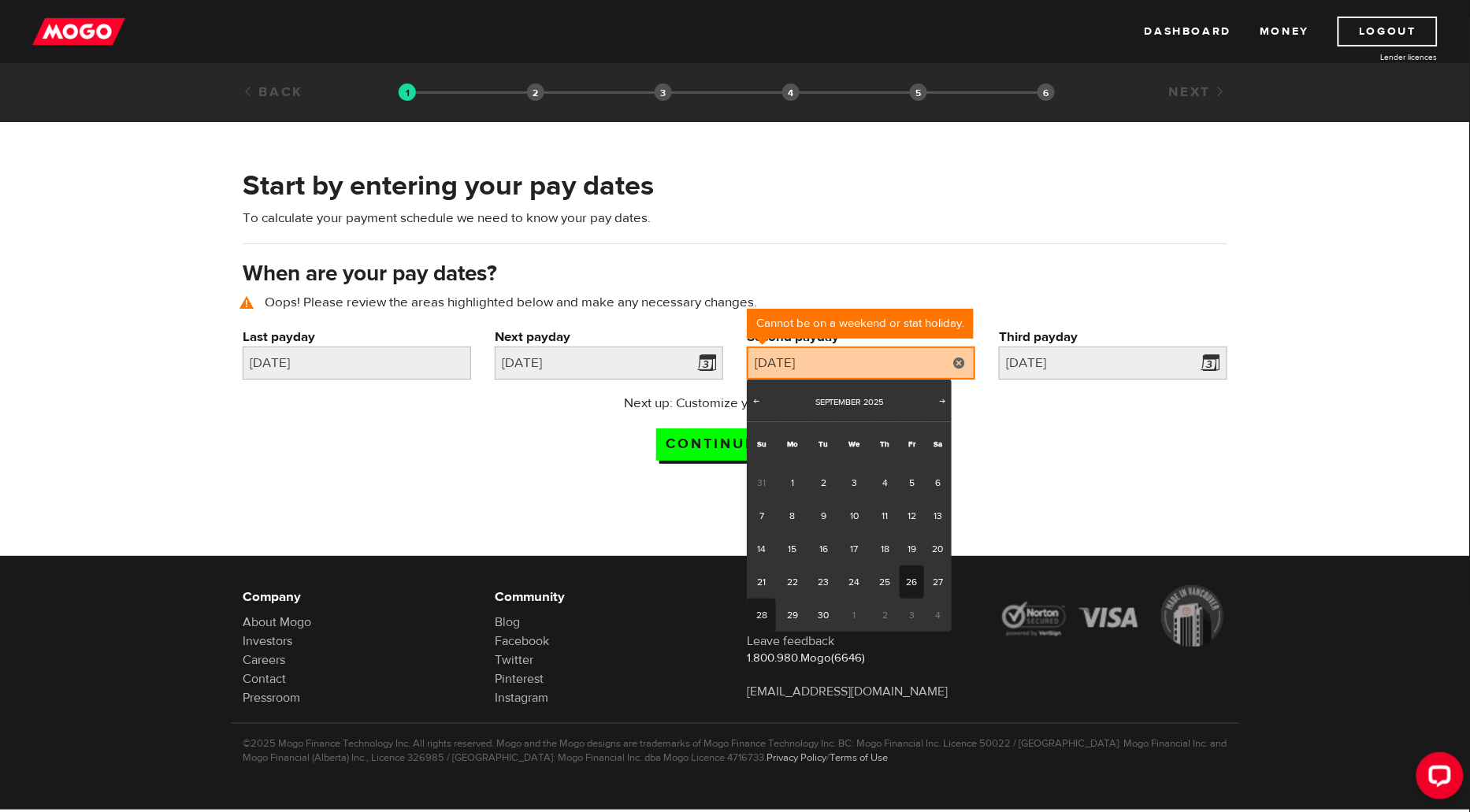
click at [912, 581] on link "26" at bounding box center [911, 582] width 24 height 33
type input "2025/09/26"
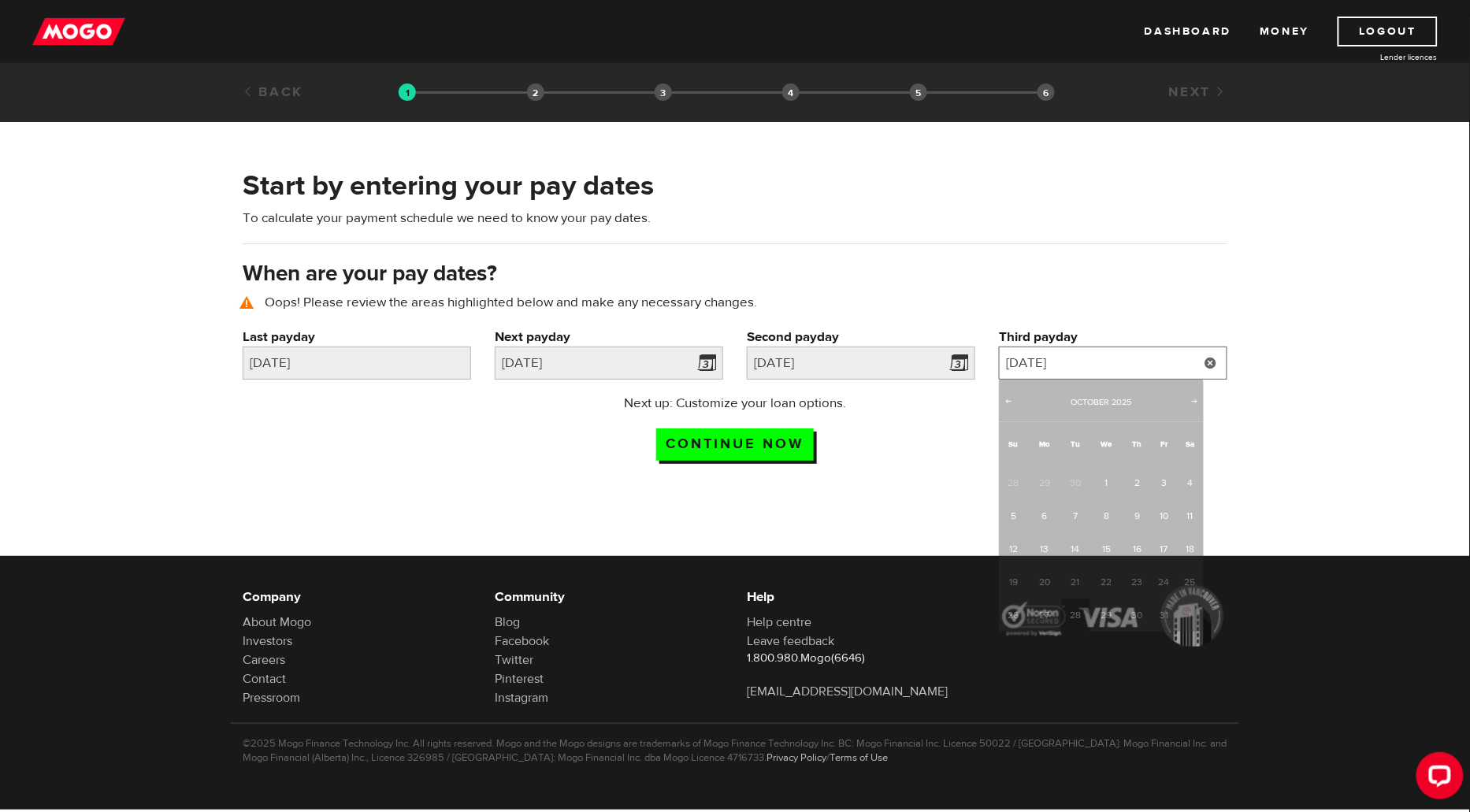
click at [1072, 367] on input "2025/10/28" at bounding box center [1113, 363] width 228 height 33
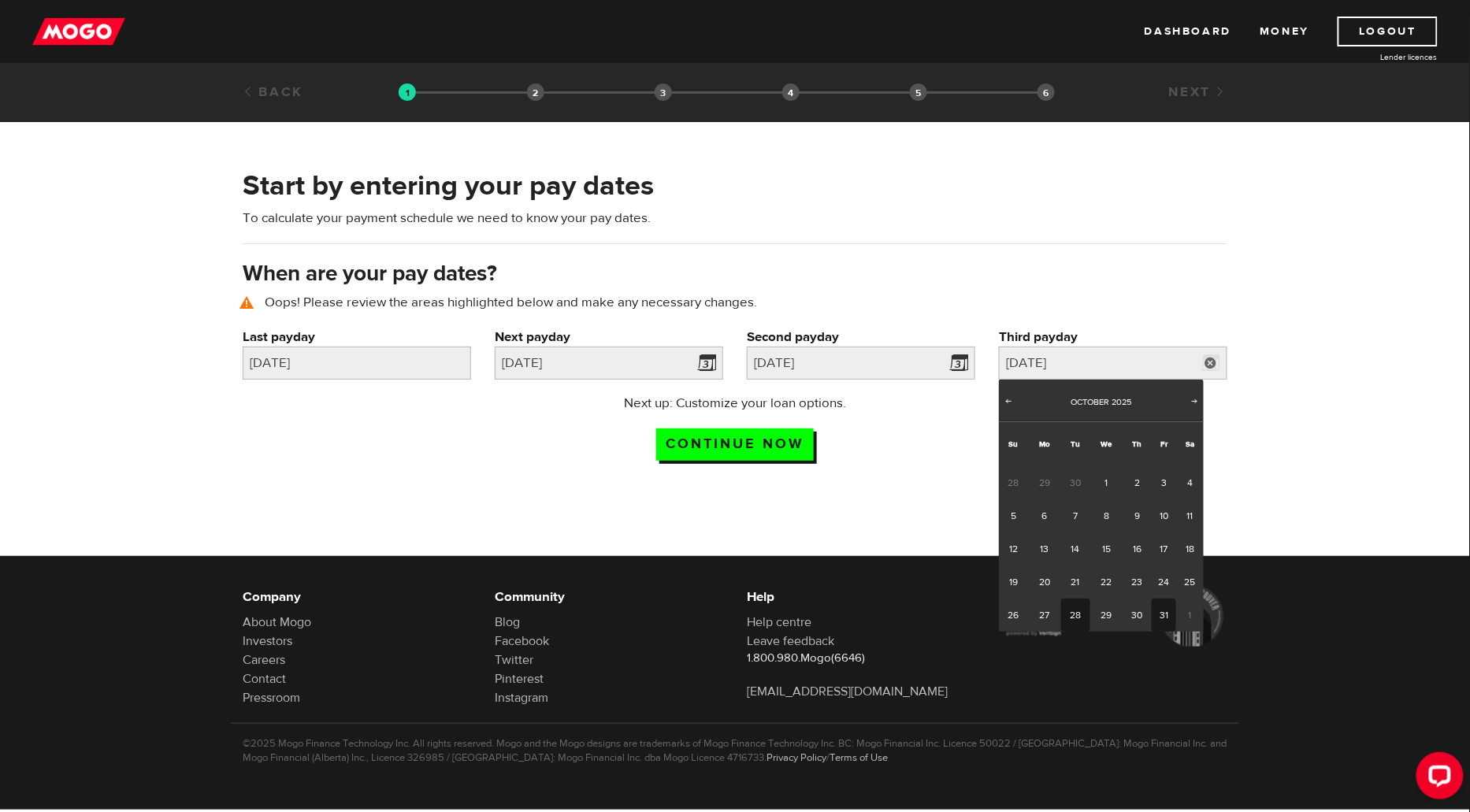
click at [1164, 615] on link "31" at bounding box center [1164, 615] width 24 height 33
type input "2025/10/31"
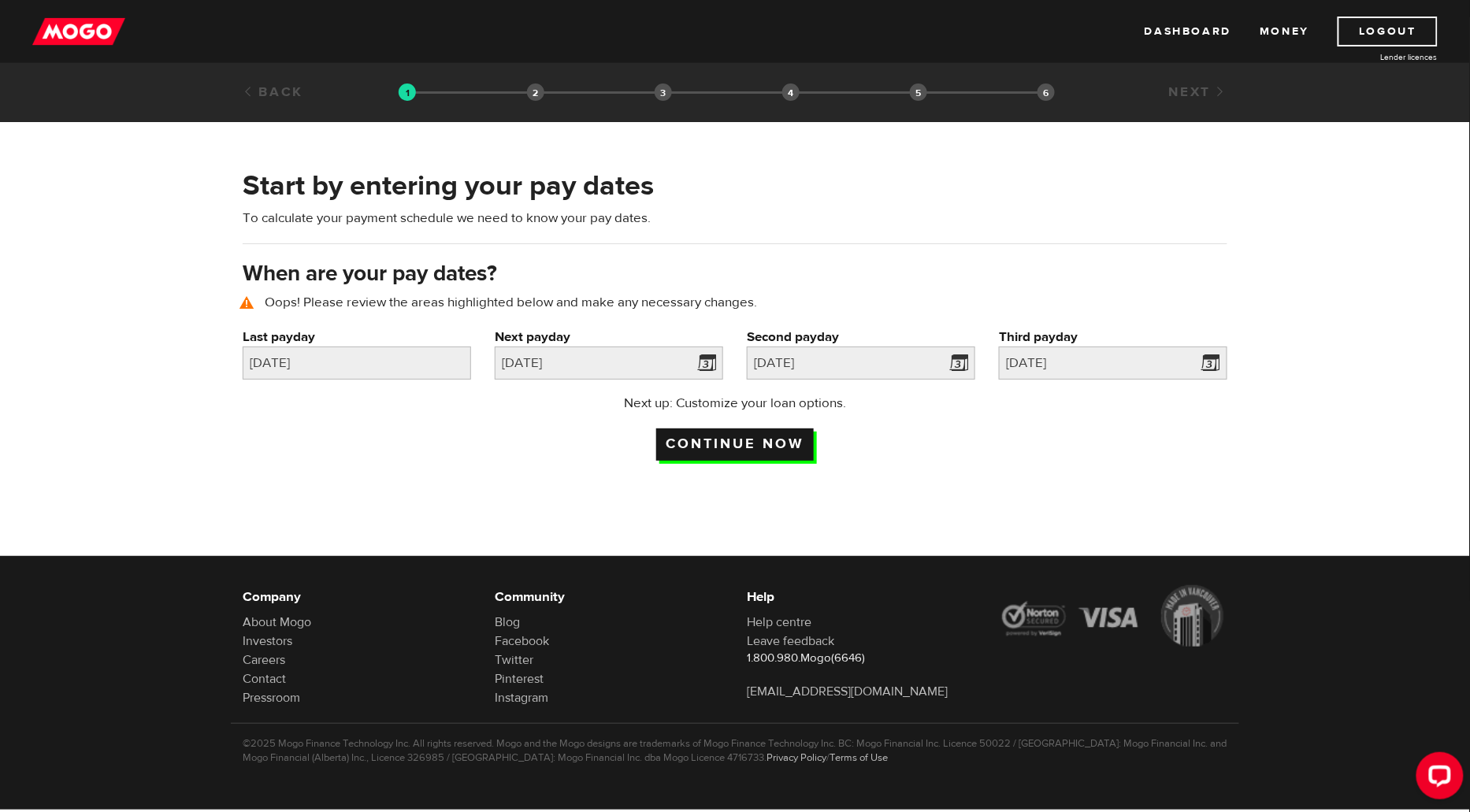
click at [807, 439] on input "Continue now" at bounding box center [735, 444] width 157 height 33
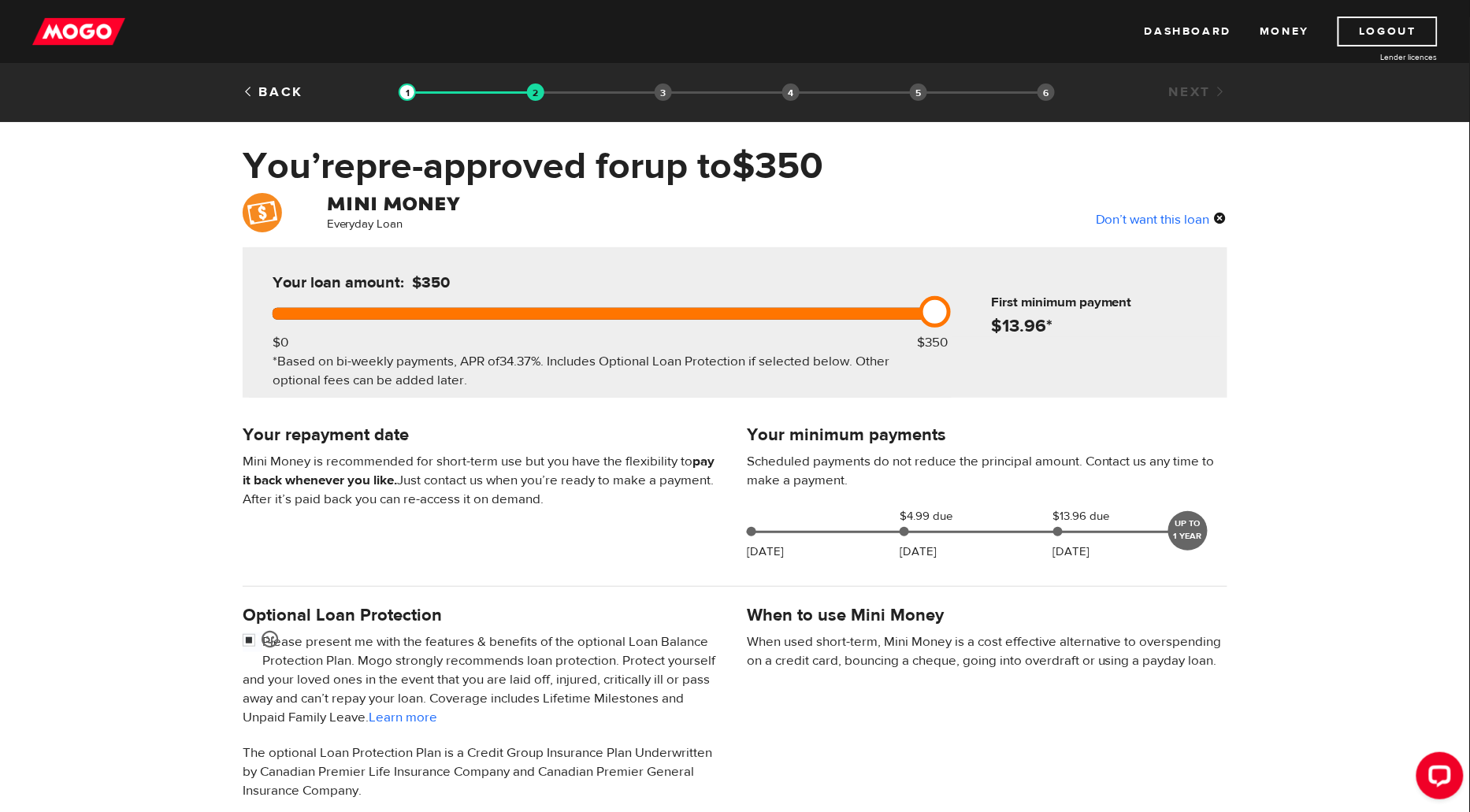
drag, startPoint x: 942, startPoint y: 311, endPoint x: 965, endPoint y: 311, distance: 23.0
click at [965, 311] on div "Your loan amount: $350 $0 $350 *Based on bi-weekly payments, APR of 34.37% . In…" at bounding box center [735, 323] width 985 height 151
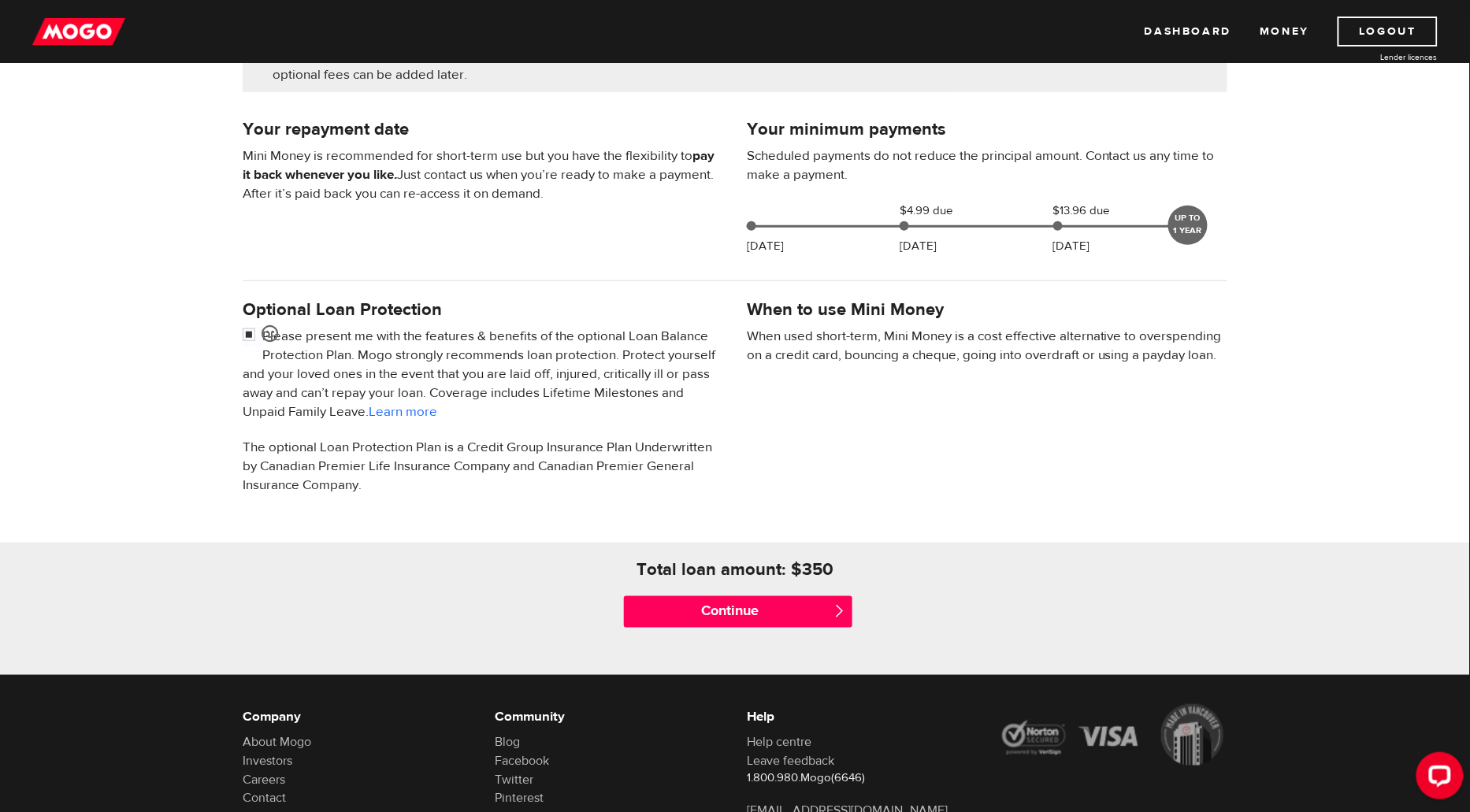
scroll to position [422, 0]
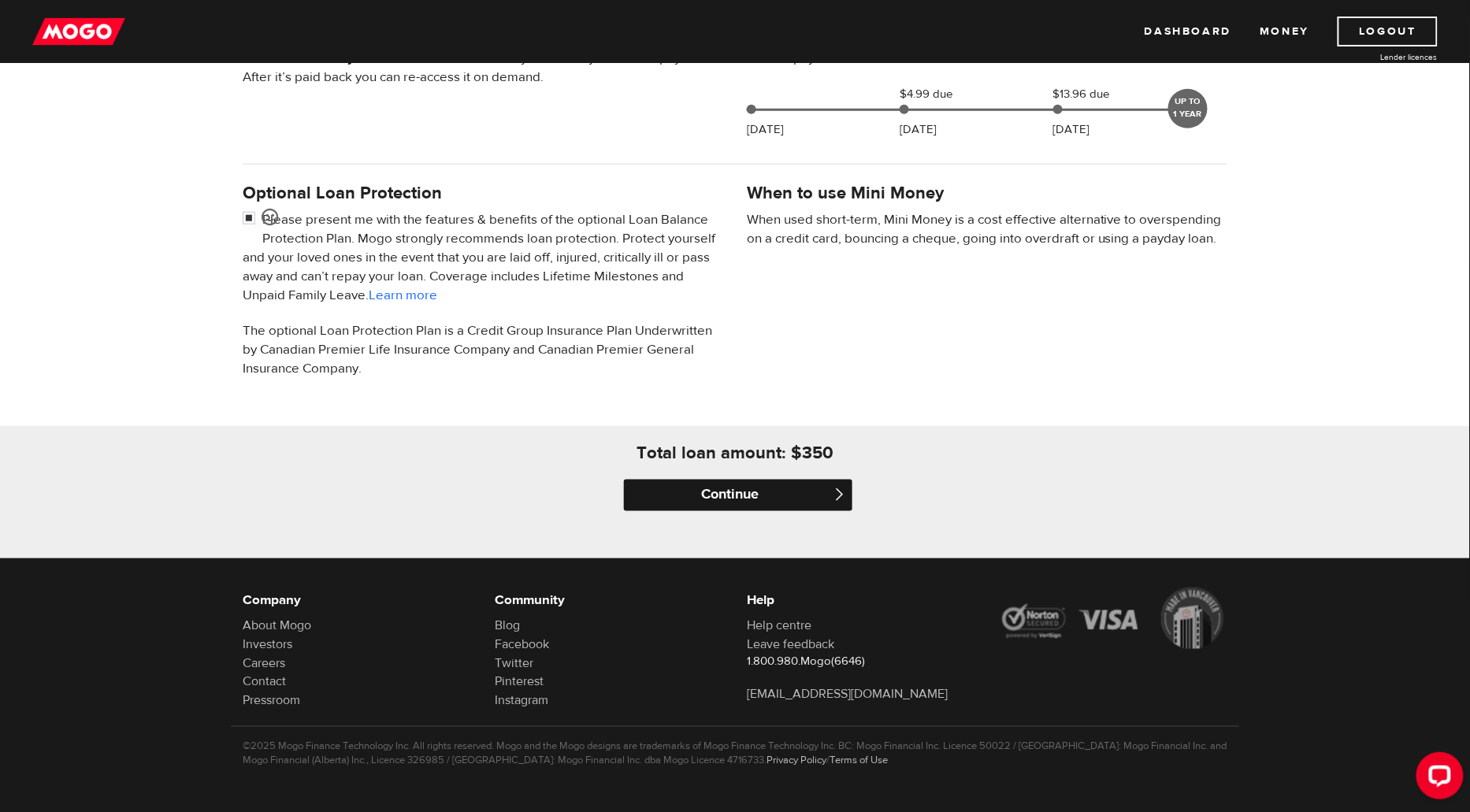
click at [805, 493] on input "Continue" at bounding box center [738, 495] width 228 height 32
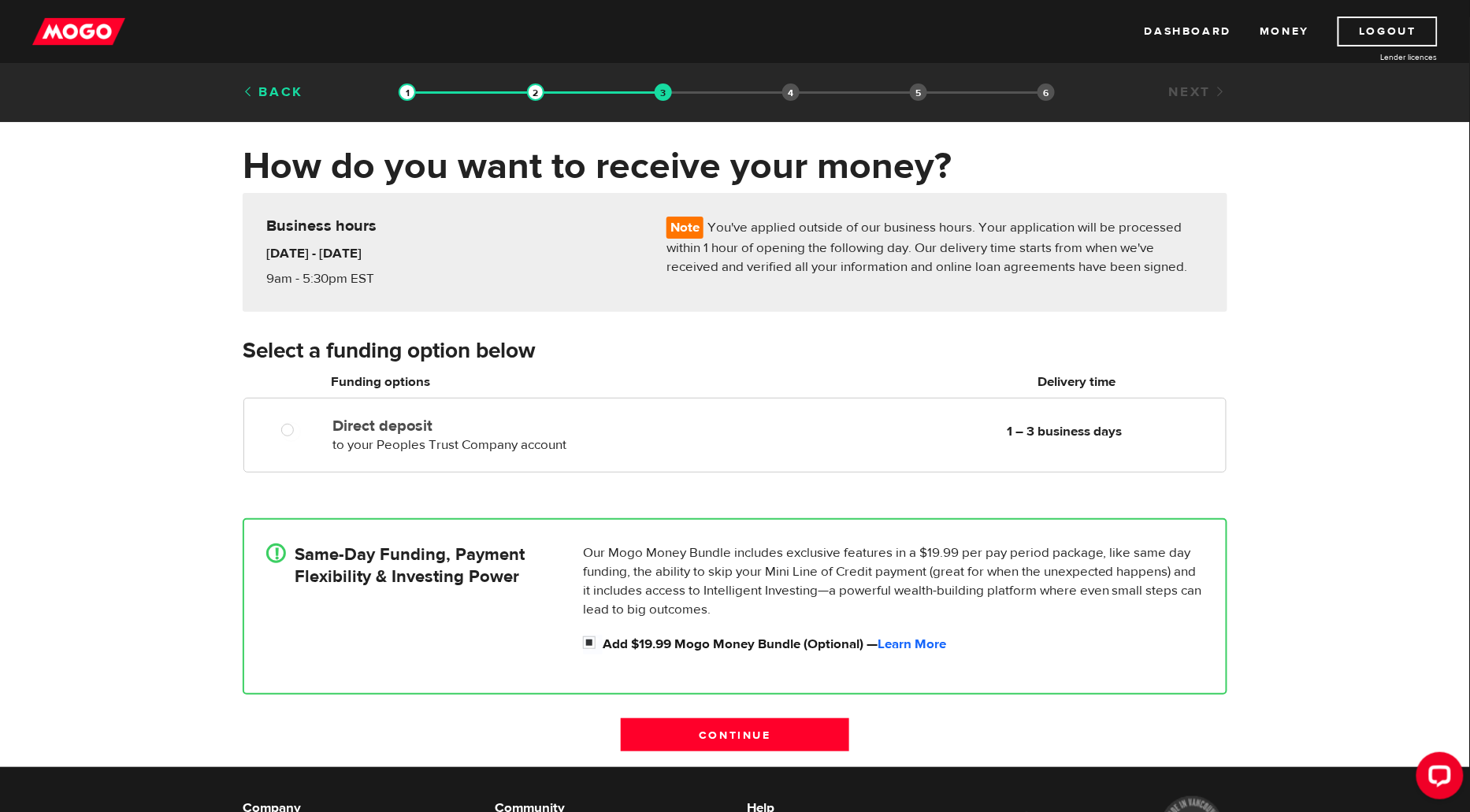
click at [284, 94] on link "Back" at bounding box center [273, 92] width 61 height 18
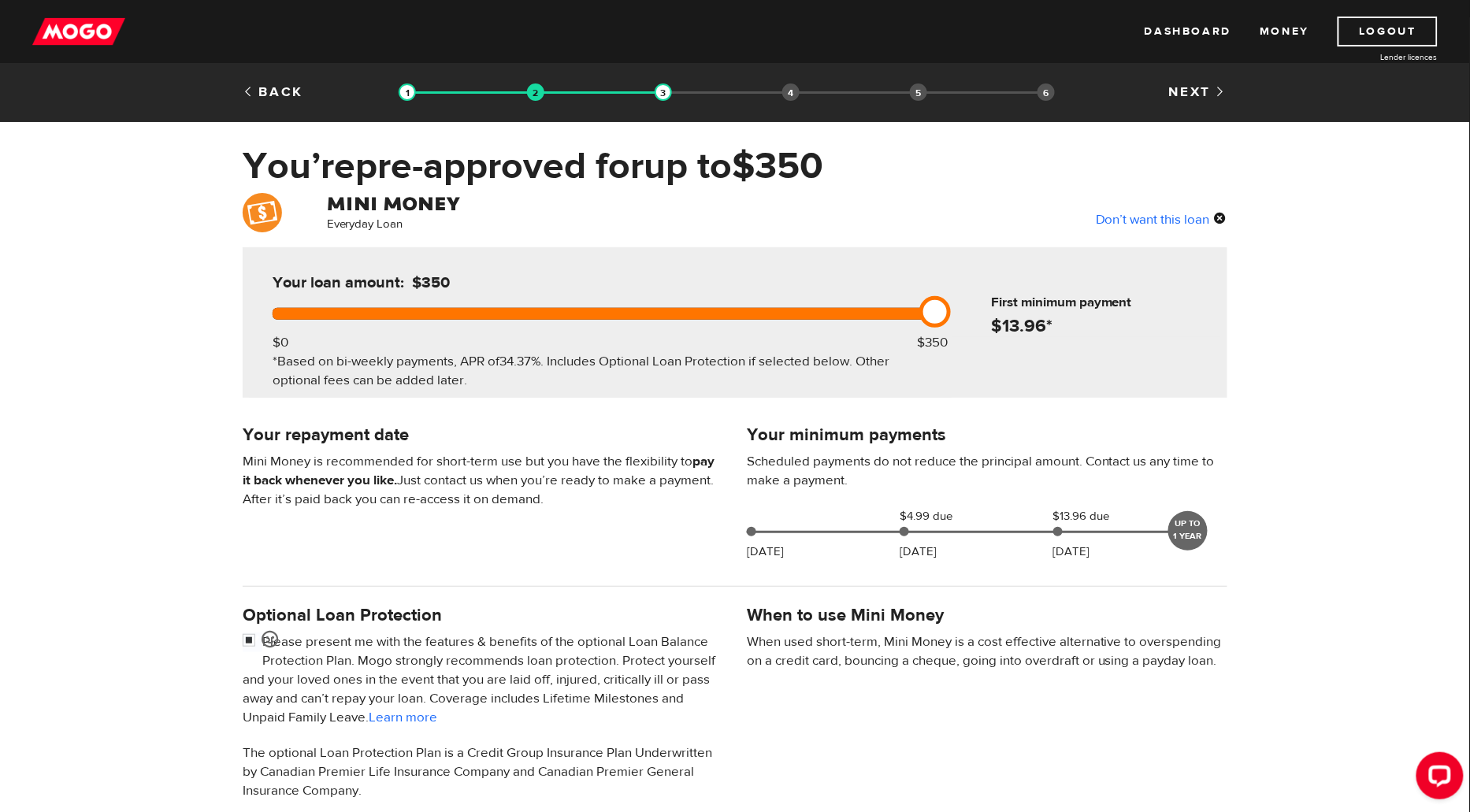
click at [1159, 220] on div "Don’t want this loan" at bounding box center [1161, 219] width 131 height 20
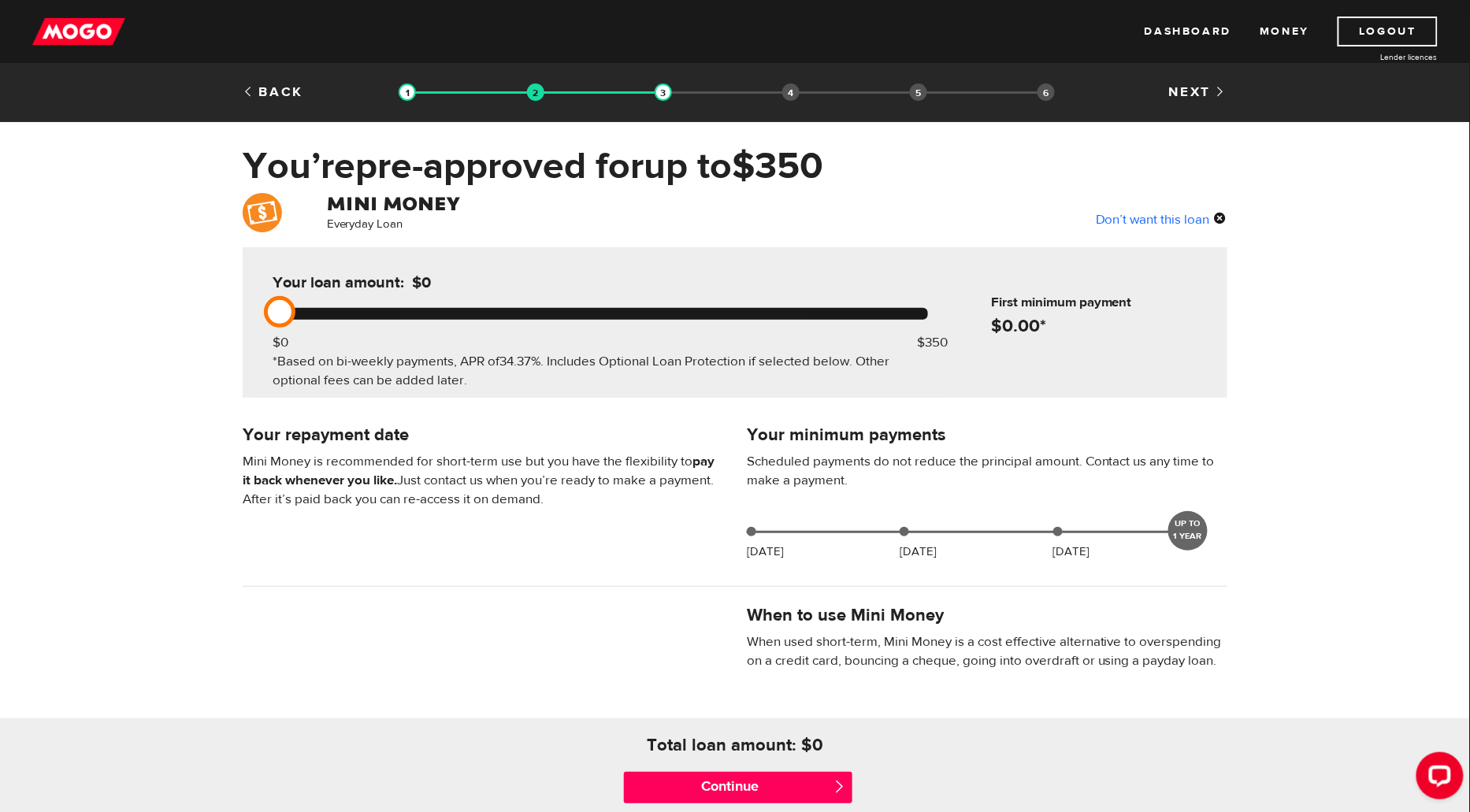
click at [1200, 100] on div "Next" at bounding box center [1155, 92] width 168 height 19
click at [1202, 91] on link "Next" at bounding box center [1198, 92] width 59 height 18
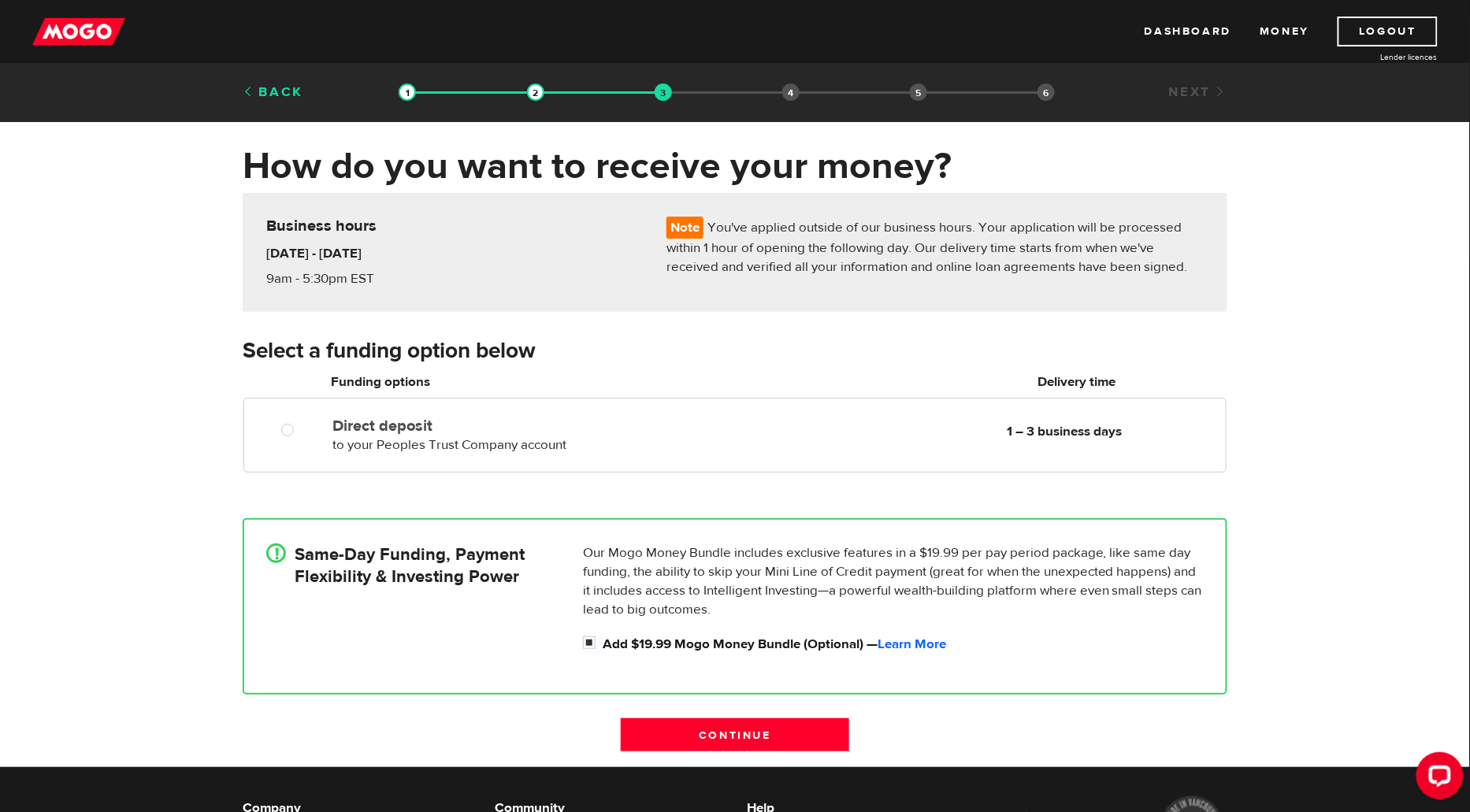
click at [290, 92] on link "Back" at bounding box center [273, 92] width 61 height 18
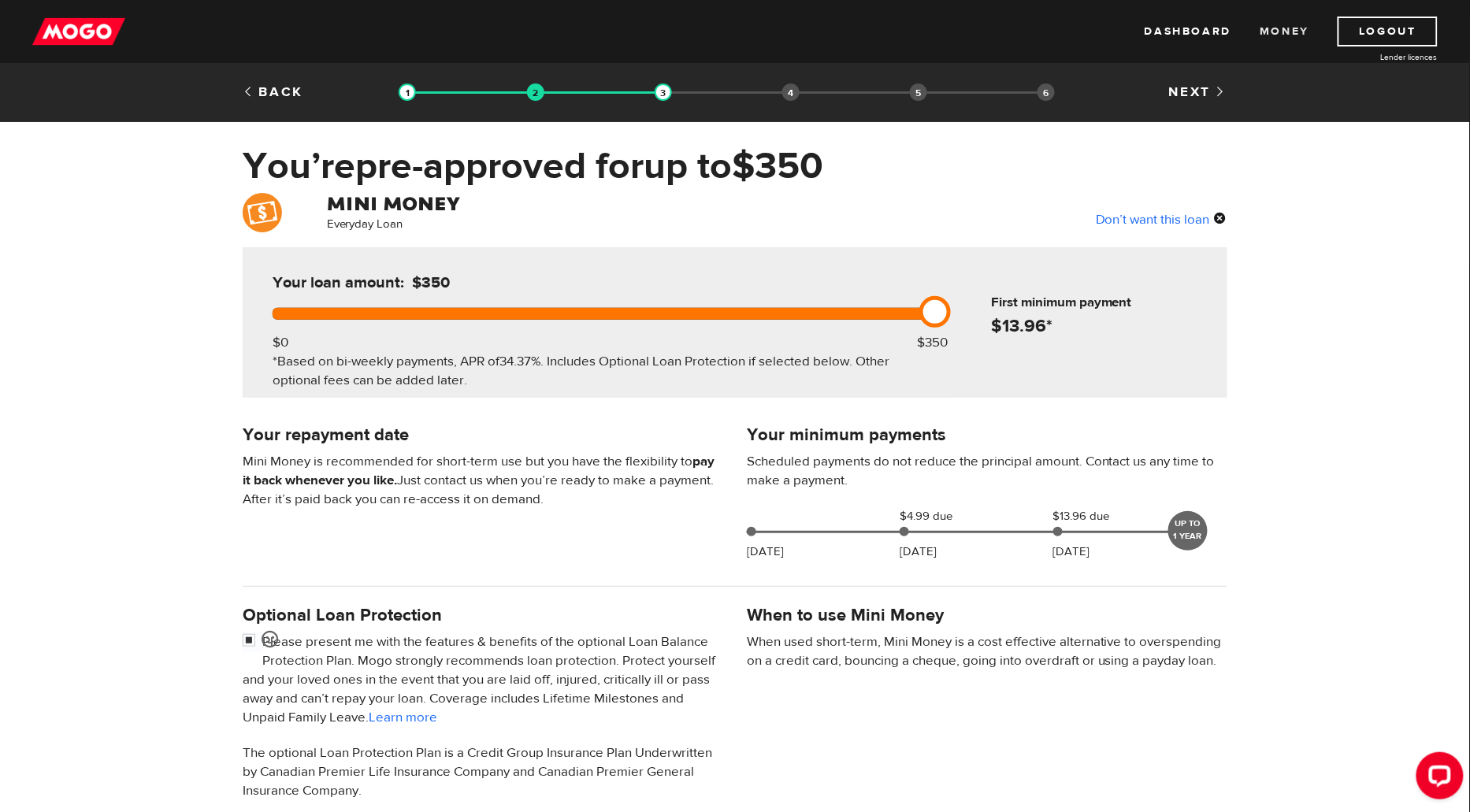
click at [1293, 29] on link "Money" at bounding box center [1284, 32] width 49 height 30
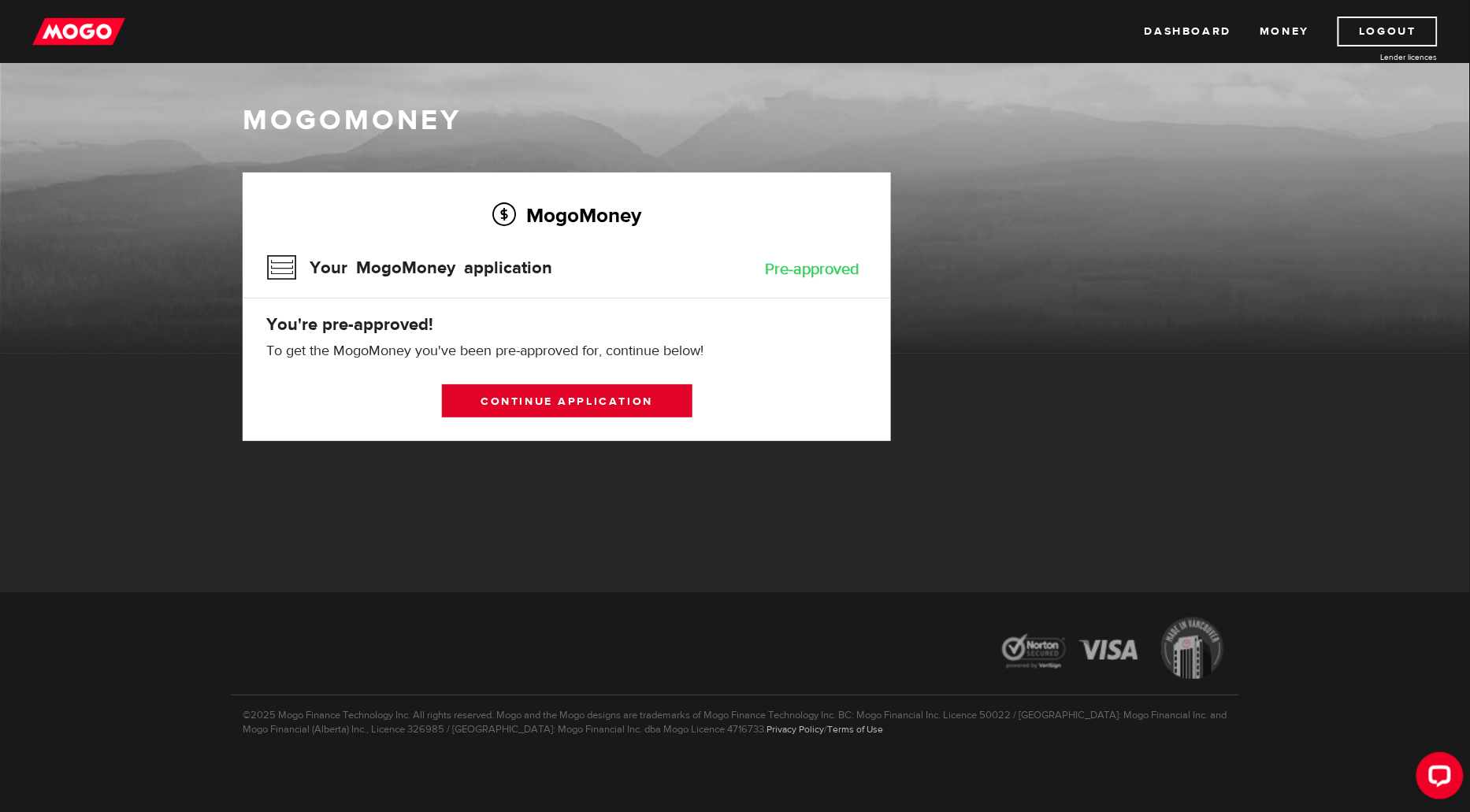
click at [588, 402] on link "Continue application" at bounding box center [566, 401] width 250 height 33
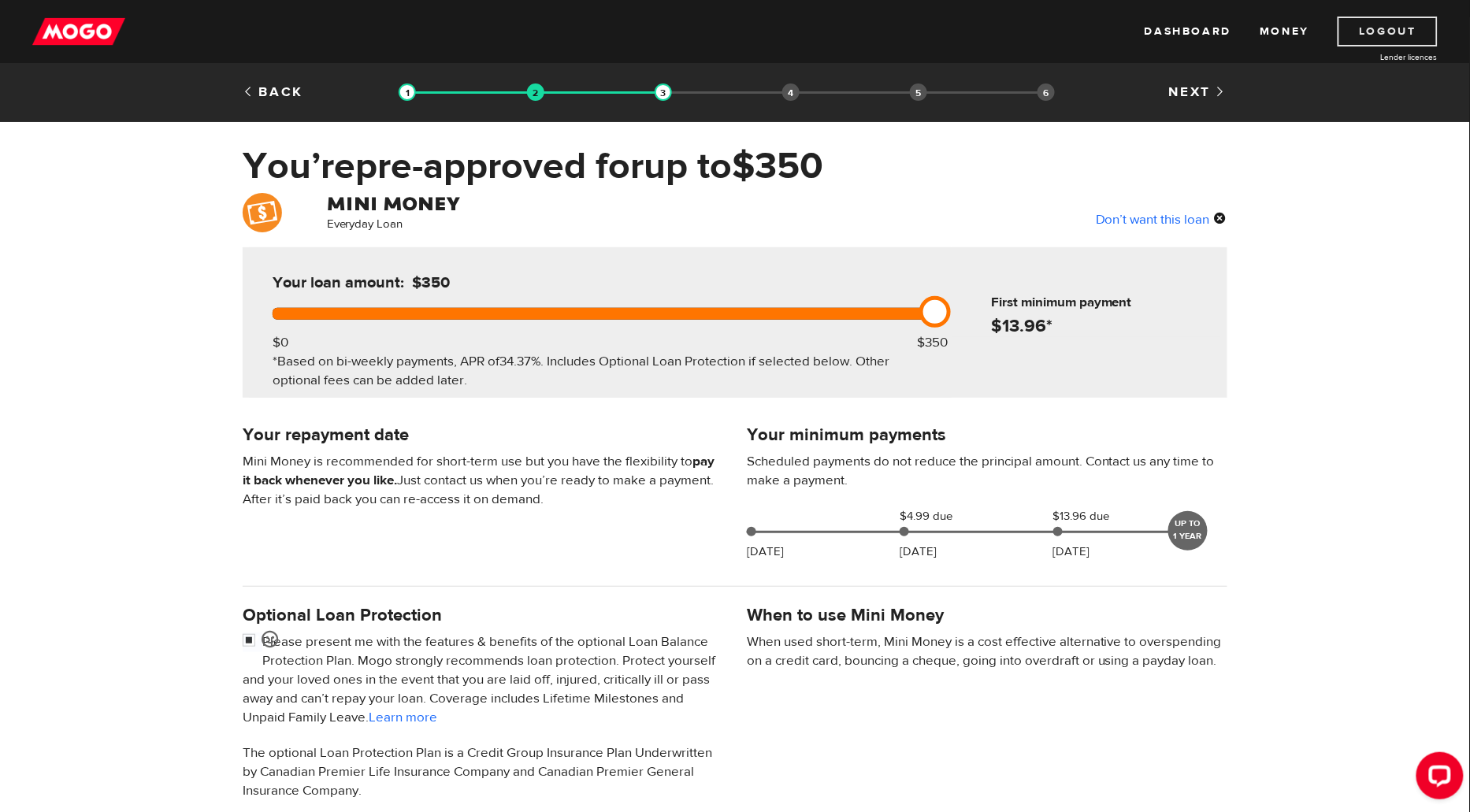
click at [1380, 33] on link "Logout" at bounding box center [1388, 32] width 100 height 30
